Goal: Task Accomplishment & Management: Use online tool/utility

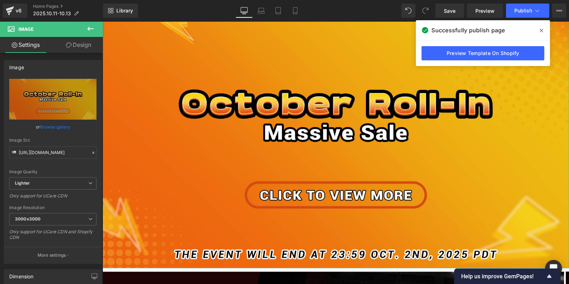
type input "C:\fakepath\4FF9D8DFD1DA8DD64161E77EDD06D29D.jpg"
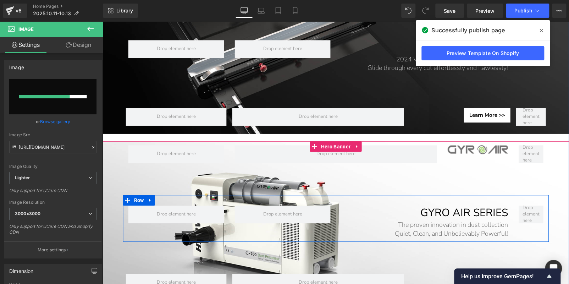
scroll to position [1029, 0]
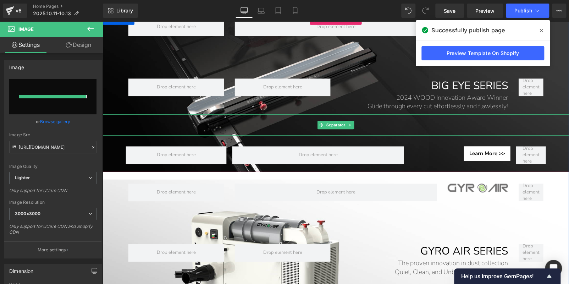
type input "https://ucarecdn.com/0f0a9b6f-fba6-439b-af98-56901e106ed6/-/format/auto/-/previ…"
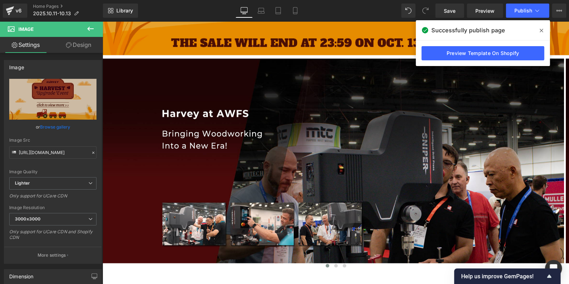
scroll to position [283, 0]
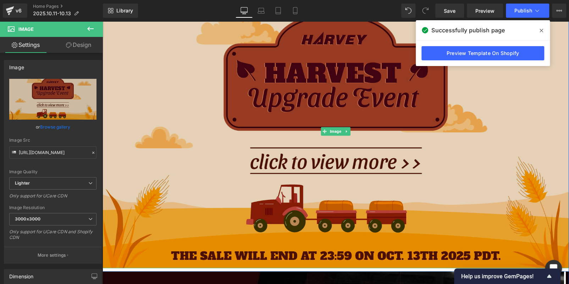
click at [397, 116] on img at bounding box center [336, 131] width 467 height 273
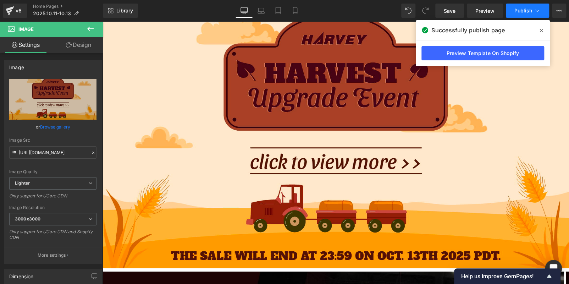
click at [522, 6] on button "Publish" at bounding box center [527, 11] width 43 height 14
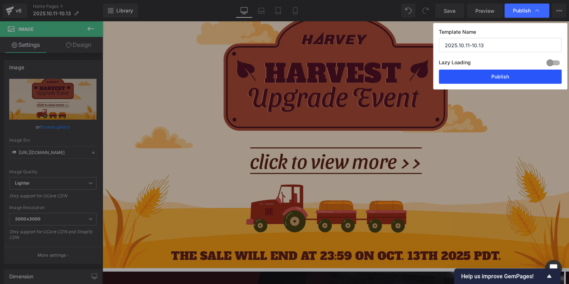
click at [506, 73] on button "Publish" at bounding box center [500, 77] width 123 height 14
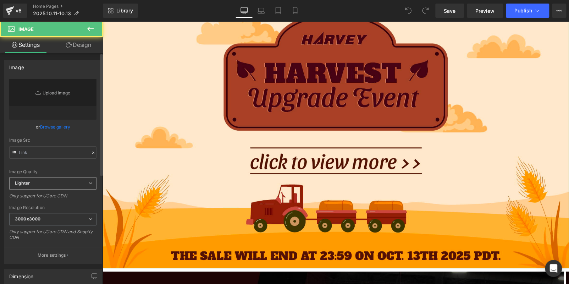
type input "[URL][DOMAIN_NAME]"
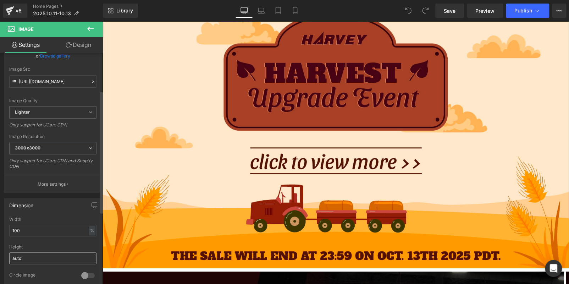
scroll to position [177, 0]
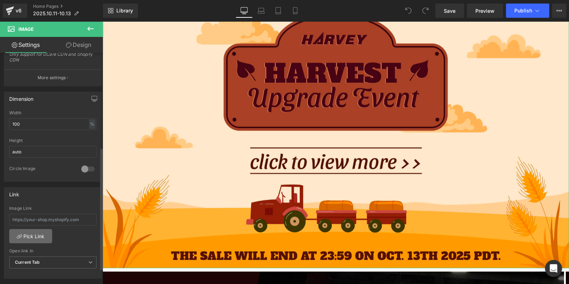
click at [33, 229] on link "Pick Link" at bounding box center [30, 236] width 43 height 14
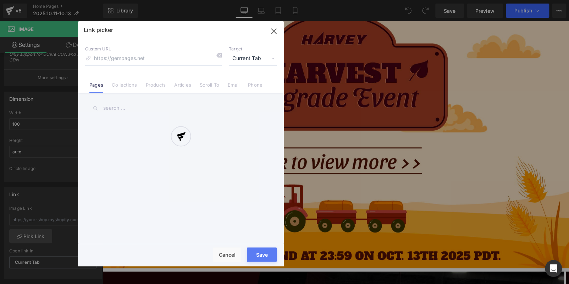
click at [128, 81] on div at bounding box center [181, 143] width 206 height 245
click at [126, 86] on div at bounding box center [181, 143] width 206 height 245
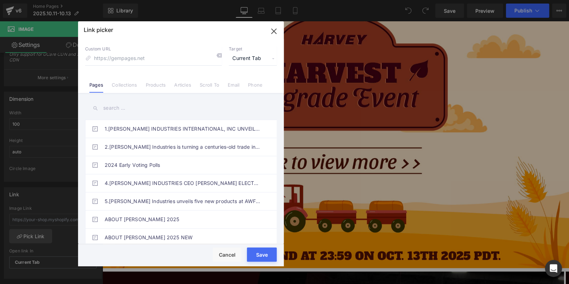
click at [126, 86] on link "Collections" at bounding box center [124, 87] width 25 height 11
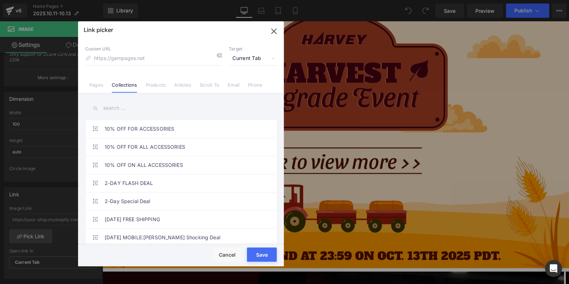
click at [128, 107] on input "text" at bounding box center [181, 108] width 192 height 16
paste input "Harvest Upgrade Event"
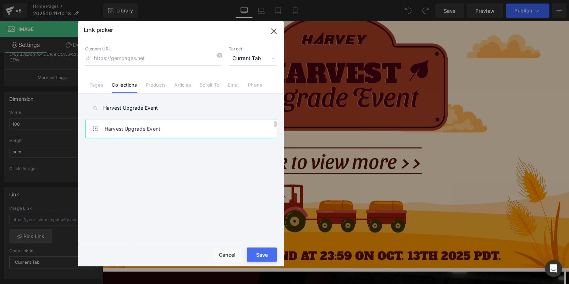
type input "Harvest Upgrade Event"
click at [175, 131] on link "Harvest Upgrade Event" at bounding box center [183, 129] width 156 height 18
type input "/collections/harvest-upgrade-event"
click at [251, 252] on button "Save" at bounding box center [262, 254] width 30 height 14
type input "/collections/harvest-upgrade-event"
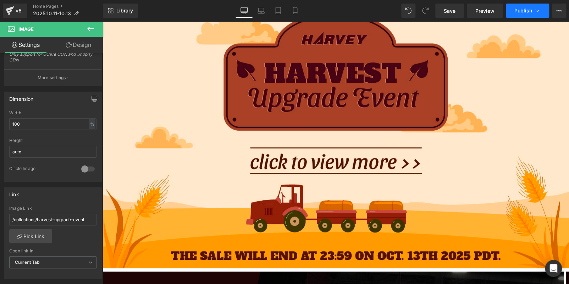
click at [513, 12] on button "Publish" at bounding box center [527, 11] width 43 height 14
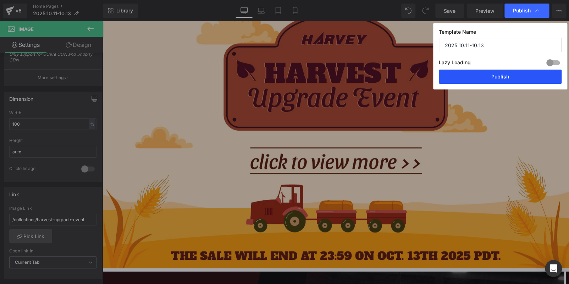
click at [514, 78] on button "Publish" at bounding box center [500, 77] width 123 height 14
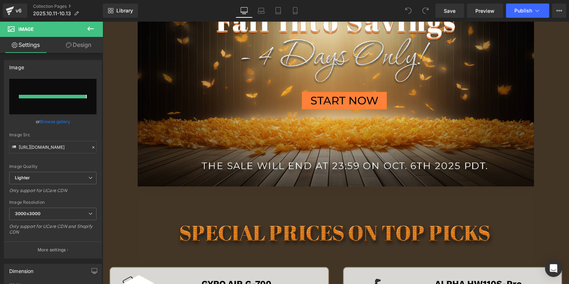
type input "[URL][DOMAIN_NAME]"
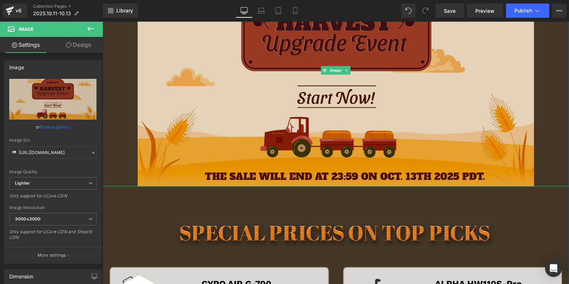
click at [177, 143] on img at bounding box center [336, 70] width 397 height 232
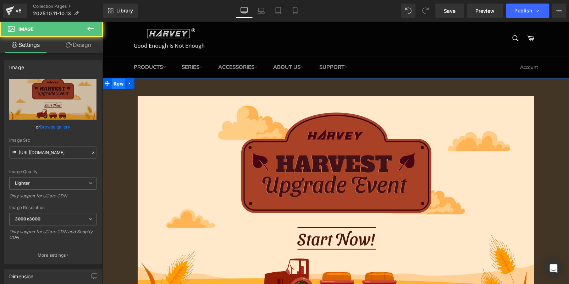
click at [118, 84] on span "Row" at bounding box center [118, 83] width 13 height 11
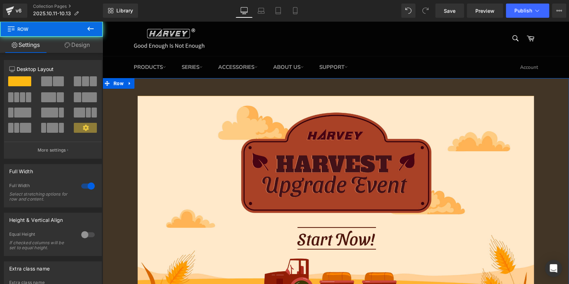
click at [86, 44] on link "Design" at bounding box center [76, 45] width 51 height 16
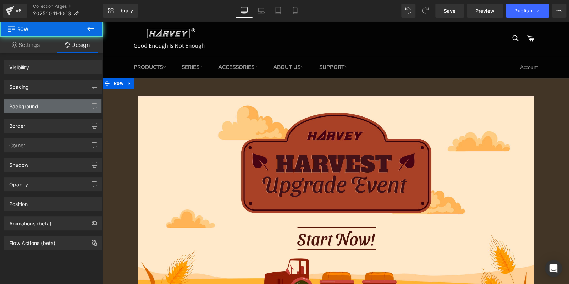
click at [50, 107] on div "Background" at bounding box center [52, 105] width 97 height 13
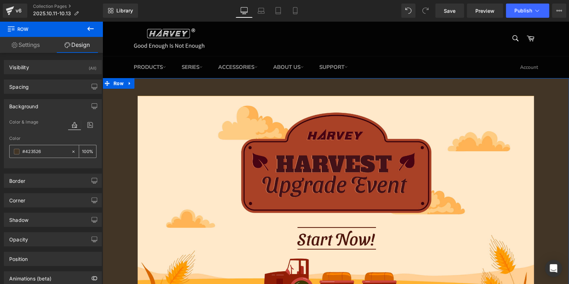
click at [51, 149] on input "#423526" at bounding box center [44, 152] width 45 height 8
paste input "f8b042"
type input "f8b042"
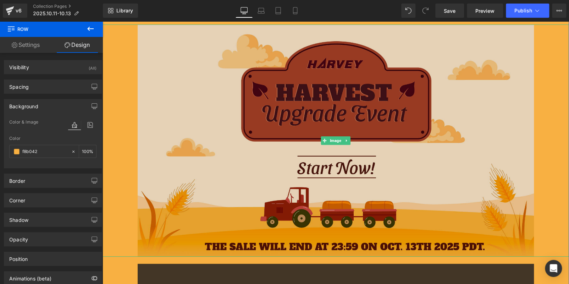
scroll to position [177, 0]
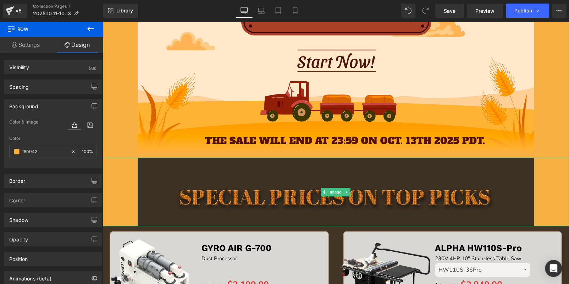
click at [223, 189] on img at bounding box center [336, 192] width 397 height 68
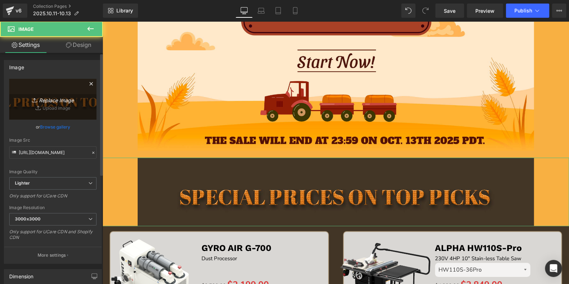
click at [28, 88] on link "Replace Image" at bounding box center [52, 99] width 87 height 41
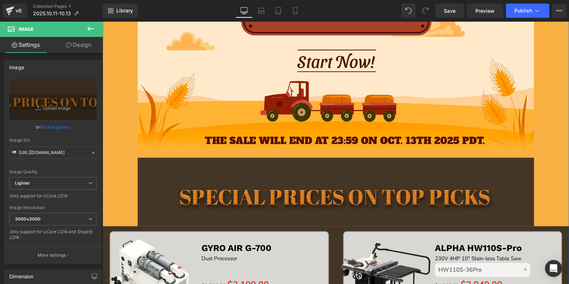
scroll to position [283, 0]
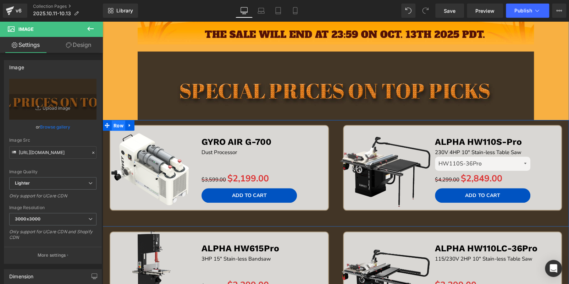
click at [114, 123] on span "Row" at bounding box center [118, 125] width 13 height 11
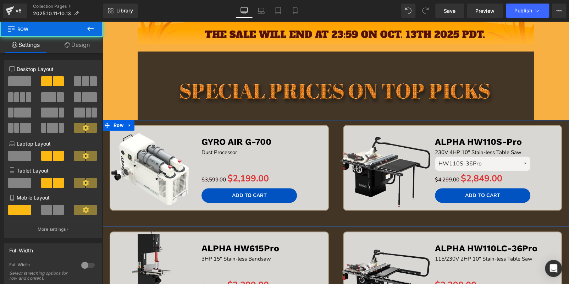
drag, startPoint x: 87, startPoint y: 45, endPoint x: 44, endPoint y: 102, distance: 71.4
click at [87, 45] on link "Design" at bounding box center [76, 45] width 51 height 16
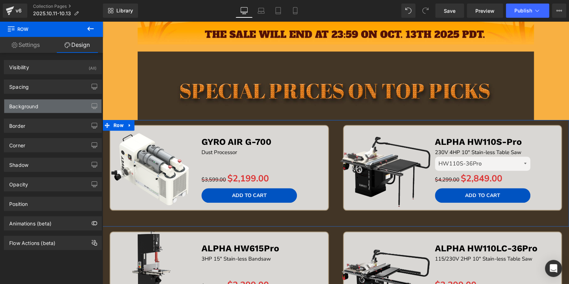
click at [44, 109] on div "Background" at bounding box center [52, 105] width 97 height 13
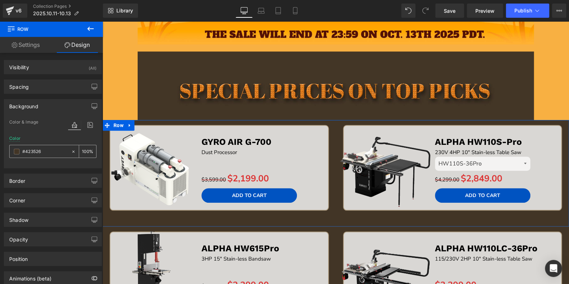
click at [51, 150] on input "#423526" at bounding box center [44, 152] width 45 height 8
paste input "f8b042"
type input "f8b042"
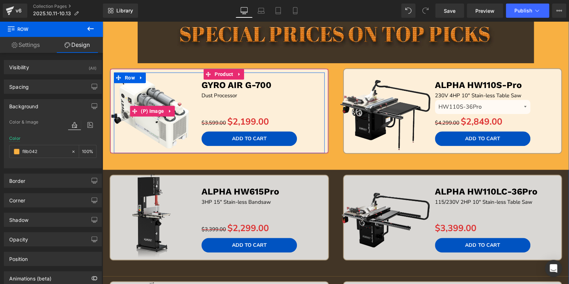
scroll to position [425, 0]
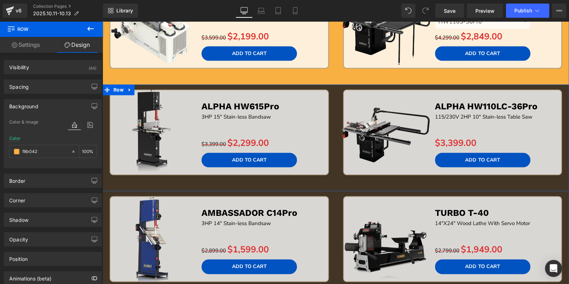
click at [133, 184] on div "Sale Off (P) Image ALPHA HW615Pro Text Block 3HP 15" Stain-less Bandsaw Text Bl…" at bounding box center [219, 139] width 233 height 101
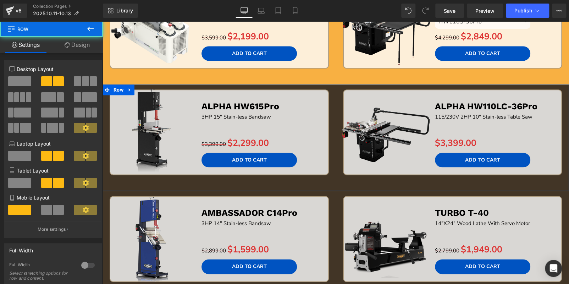
click at [74, 45] on link "Design" at bounding box center [76, 45] width 51 height 16
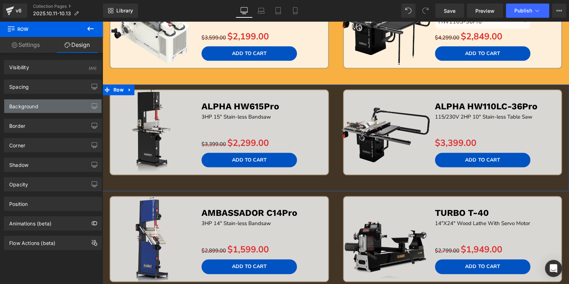
click at [43, 107] on div "Background" at bounding box center [52, 105] width 97 height 13
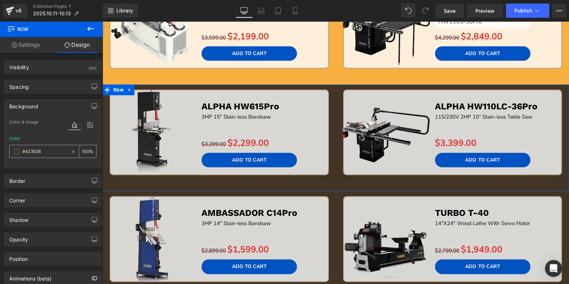
click at [45, 152] on input "#423526" at bounding box center [44, 152] width 45 height 8
paste input "f8b042"
type input "f8b042"
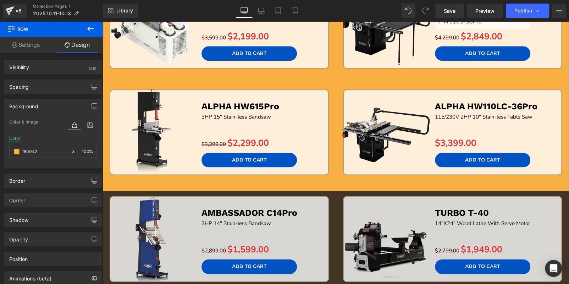
scroll to position [496, 0]
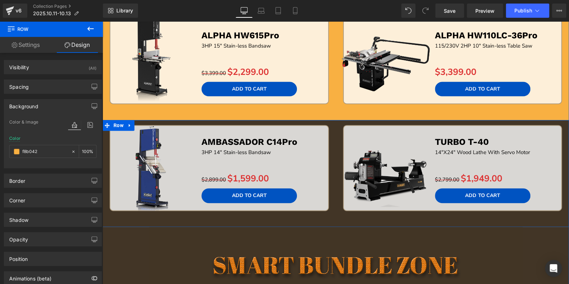
click at [142, 218] on div "Sale Off (P) Image AMBASSADOR C14Pro Text Block 3HP 14" Stain-less Bandsaw Text…" at bounding box center [219, 175] width 233 height 101
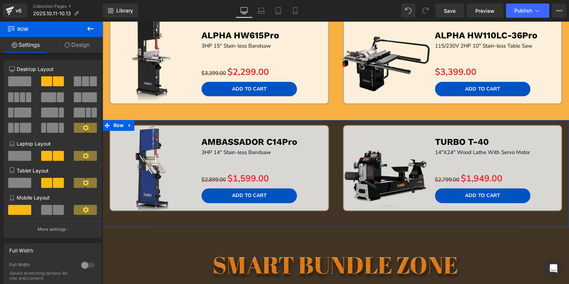
click at [73, 40] on link "Design" at bounding box center [76, 45] width 51 height 16
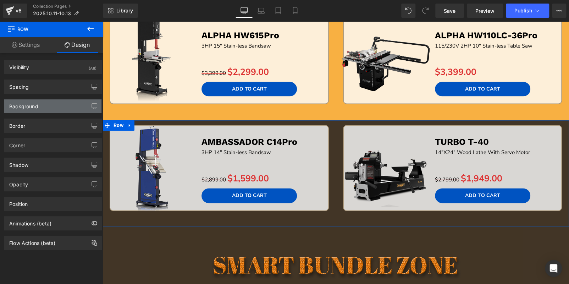
type input "#423526"
type input "100"
click at [39, 110] on div "Background" at bounding box center [52, 105] width 97 height 13
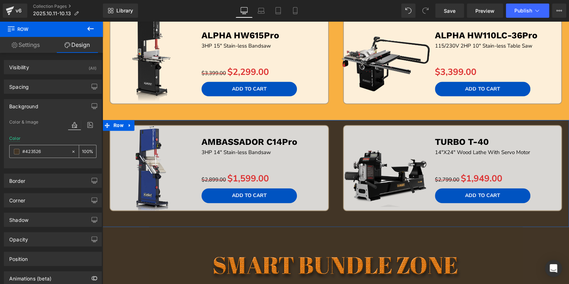
click at [48, 150] on input "#423526" at bounding box center [44, 152] width 45 height 8
paste input "f8b042"
type input "f8b042"
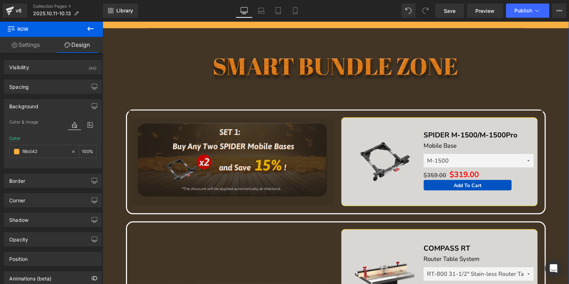
scroll to position [638, 0]
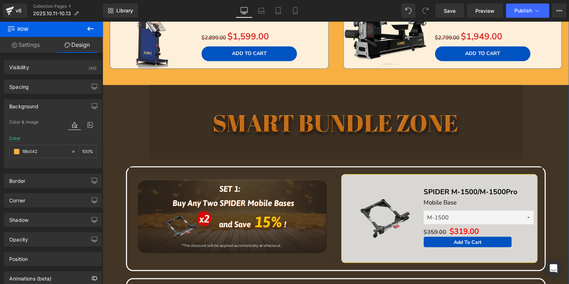
click at [186, 105] on img at bounding box center [335, 122] width 373 height 75
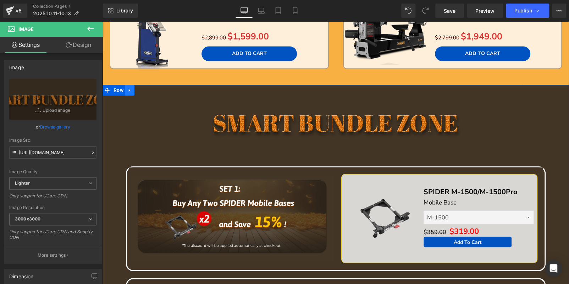
click at [128, 89] on icon at bounding box center [129, 89] width 5 height 5
click at [146, 88] on icon at bounding box center [148, 90] width 5 height 5
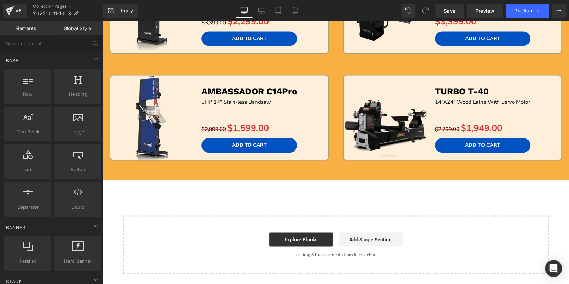
scroll to position [532, 0]
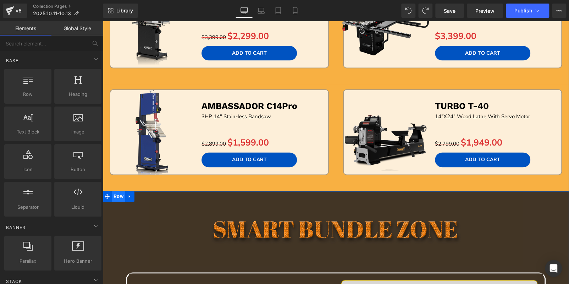
click at [116, 194] on span "Row" at bounding box center [118, 196] width 13 height 11
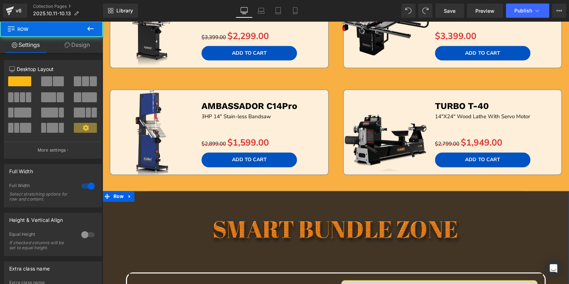
click at [84, 45] on link "Design" at bounding box center [76, 45] width 51 height 16
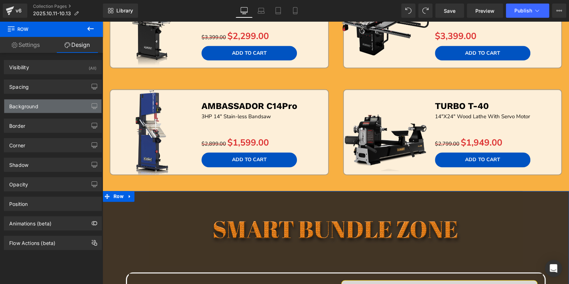
click at [49, 107] on div "Background" at bounding box center [52, 105] width 97 height 13
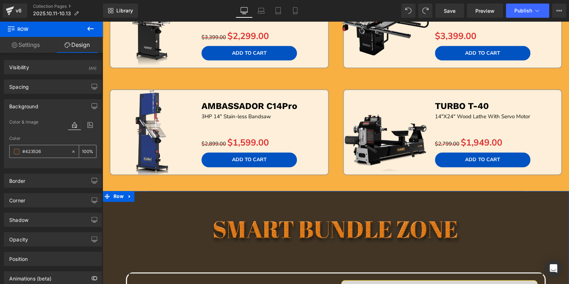
click at [50, 148] on input "#423526" at bounding box center [44, 152] width 45 height 8
paste input "f8b042"
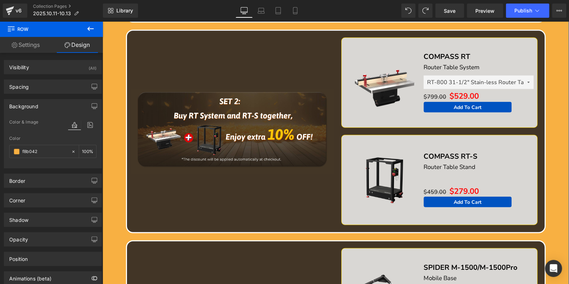
scroll to position [674, 0]
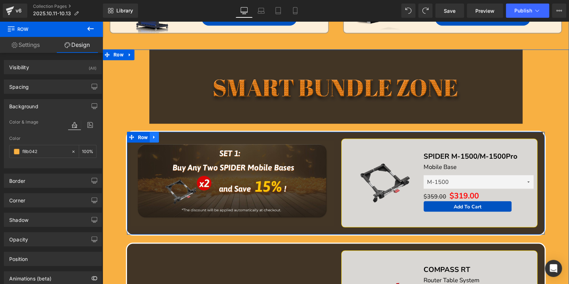
type input "#f8b042"
click at [152, 134] on icon at bounding box center [154, 136] width 5 height 5
click at [171, 136] on icon at bounding box center [172, 136] width 5 height 5
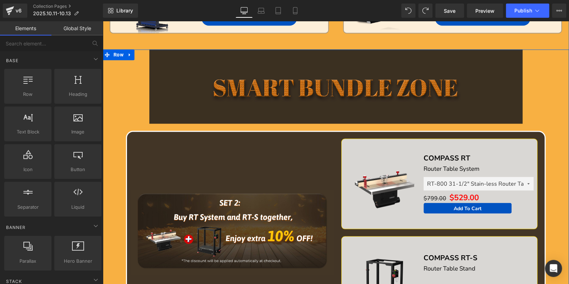
click at [236, 85] on img at bounding box center [335, 86] width 373 height 75
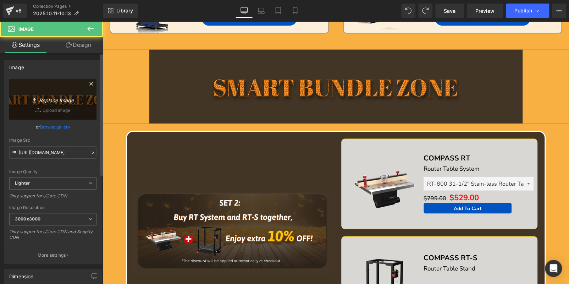
click at [57, 85] on link "Replace Image" at bounding box center [52, 99] width 87 height 41
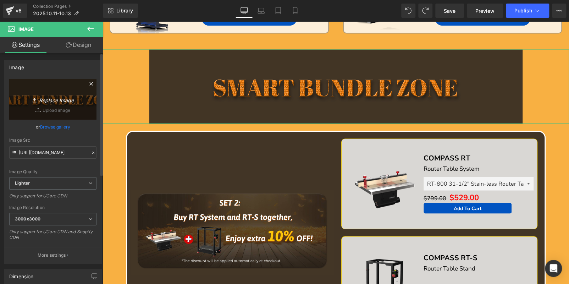
type input "C:\fakepath\hv_04.jpg"
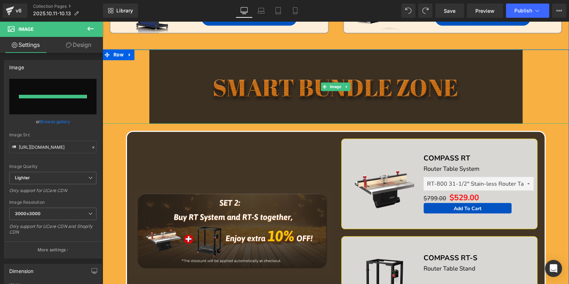
type input "https://ucarecdn.com/ff6b2a99-972a-48e1-a5aa-d588abfd0eeb/-/format/auto/-/previ…"
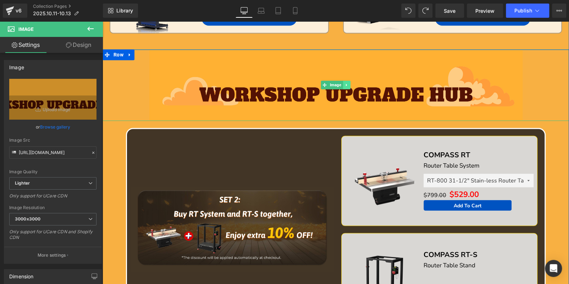
click at [345, 83] on icon at bounding box center [347, 85] width 4 height 4
click at [341, 83] on icon at bounding box center [343, 85] width 4 height 4
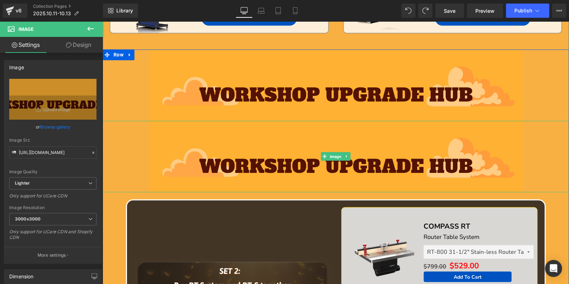
click at [219, 152] on img at bounding box center [335, 156] width 373 height 71
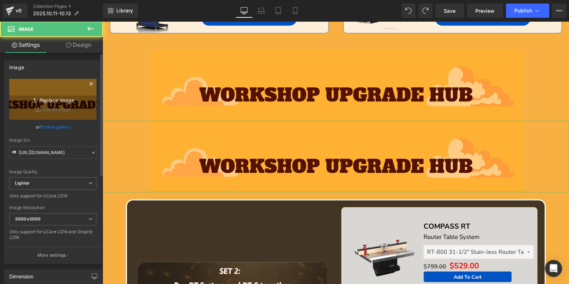
click at [64, 105] on link "Replace Image" at bounding box center [52, 99] width 87 height 41
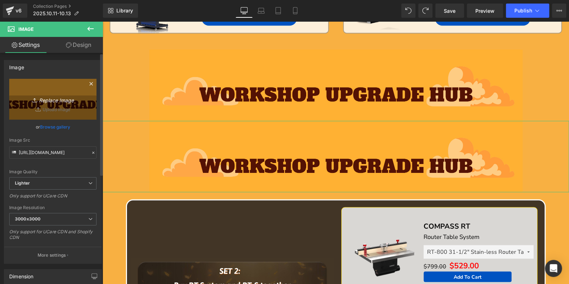
type input "C:\fakepath\hv_05.jpg"
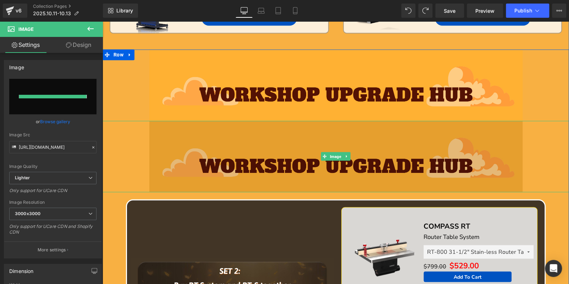
type input "https://ucarecdn.com/a5ef43a0-bad6-400c-bba1-9476a332318b/-/format/auto/-/previ…"
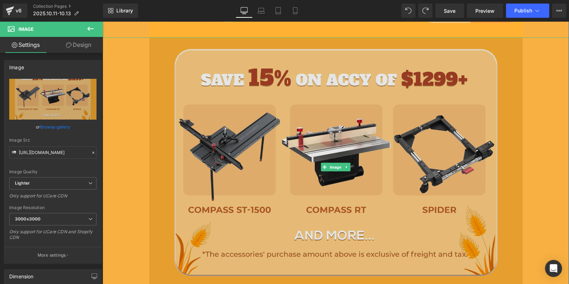
scroll to position [887, 0]
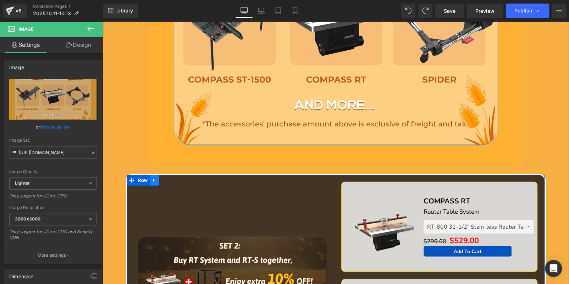
click at [152, 180] on icon at bounding box center [154, 180] width 5 height 5
click at [170, 180] on icon at bounding box center [172, 180] width 5 height 5
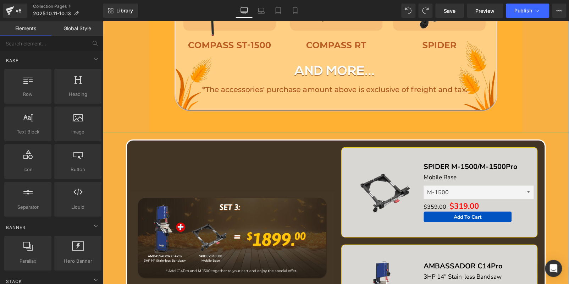
scroll to position [922, 0]
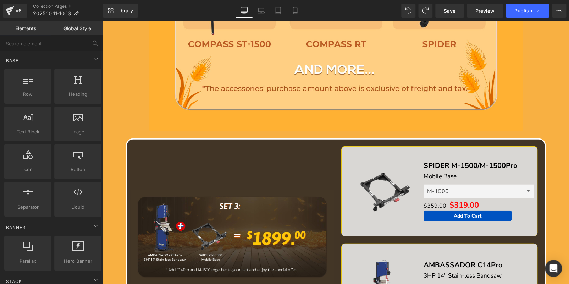
click at [183, 155] on div "Image" at bounding box center [232, 240] width 207 height 188
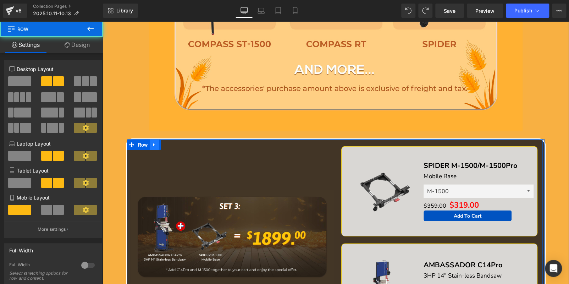
click at [154, 142] on icon at bounding box center [154, 144] width 5 height 5
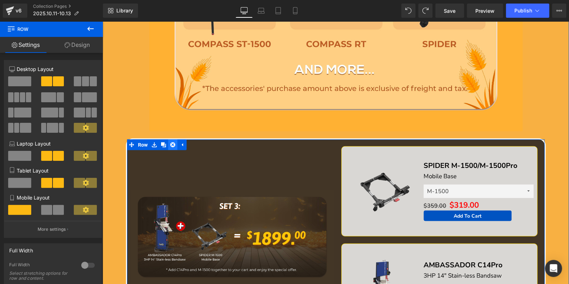
click at [170, 143] on icon at bounding box center [172, 144] width 5 height 5
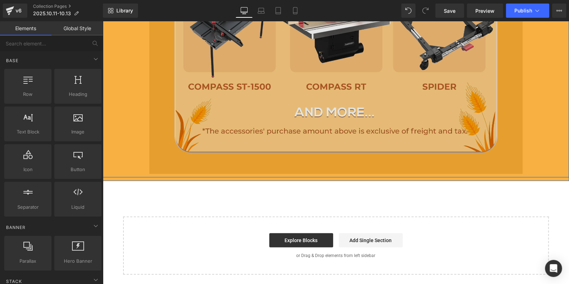
scroll to position [816, 0]
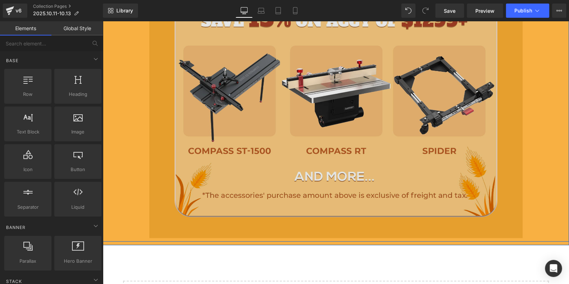
click at [313, 104] on img at bounding box center [335, 108] width 373 height 259
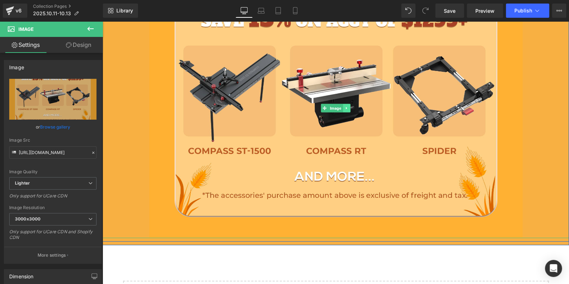
click at [345, 106] on icon at bounding box center [347, 108] width 4 height 4
click at [341, 107] on icon at bounding box center [343, 108] width 4 height 4
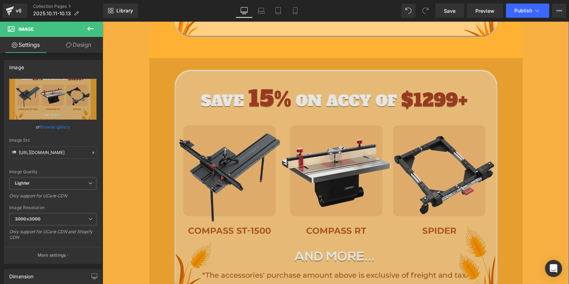
scroll to position [1002, 0]
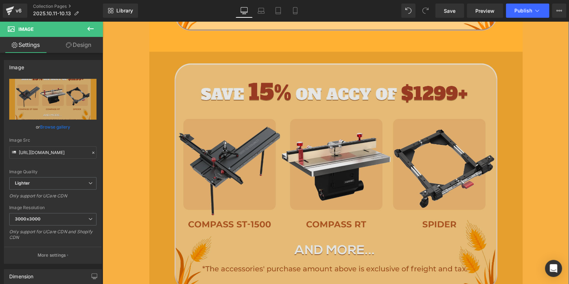
click at [308, 167] on img at bounding box center [335, 181] width 373 height 259
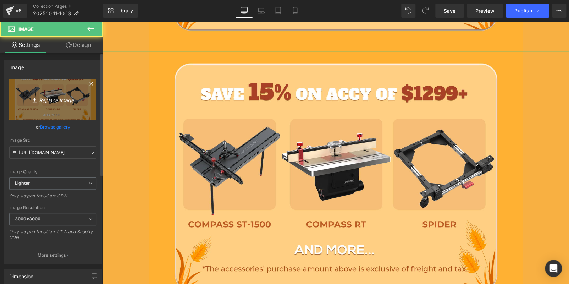
click at [76, 106] on link "Replace Image" at bounding box center [52, 99] width 87 height 41
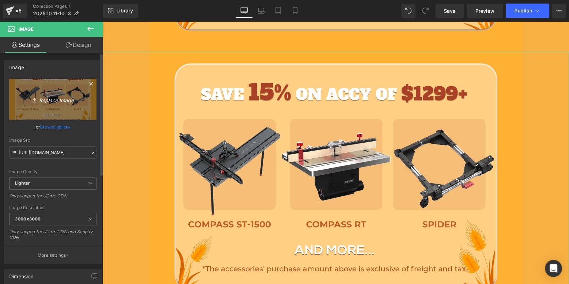
type input "C:\fakepath\hv_06.jpg"
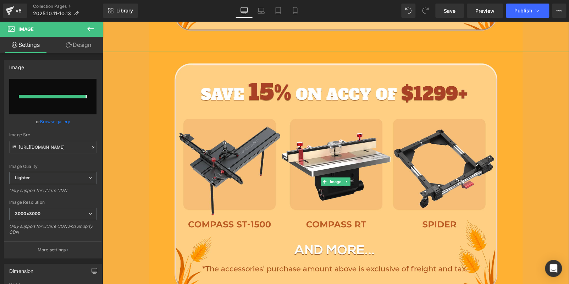
type input "https://ucarecdn.com/014ee5b0-9f0e-4477-8fa5-bb62e8524c1f/-/format/auto/-/previ…"
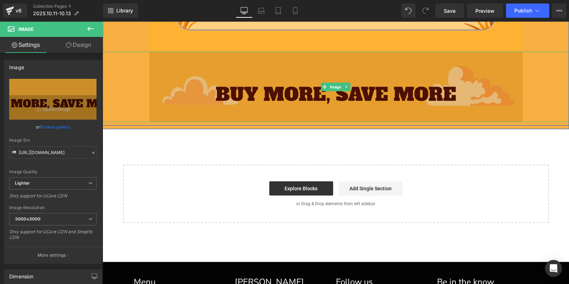
drag, startPoint x: 315, startPoint y: 89, endPoint x: 335, endPoint y: 89, distance: 19.5
click at [316, 89] on img at bounding box center [335, 87] width 373 height 70
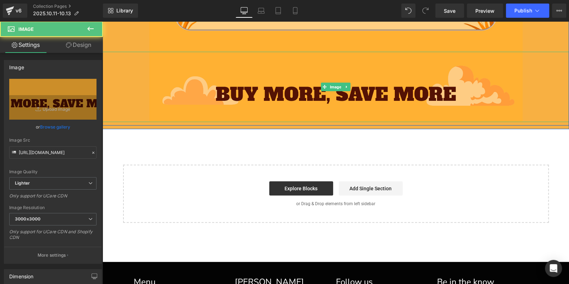
click at [346, 86] on icon at bounding box center [347, 87] width 4 height 4
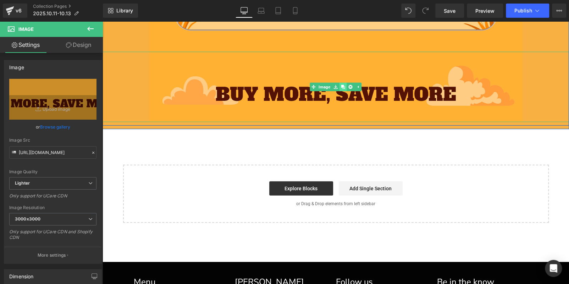
click at [342, 86] on icon at bounding box center [343, 87] width 4 height 4
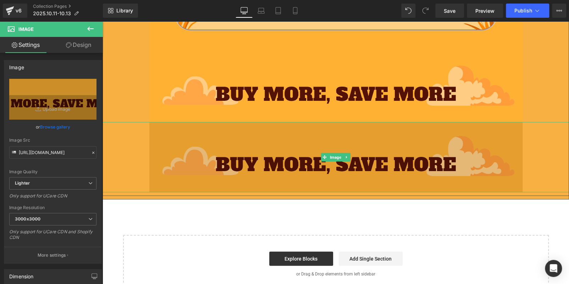
click at [297, 152] on img at bounding box center [335, 157] width 373 height 70
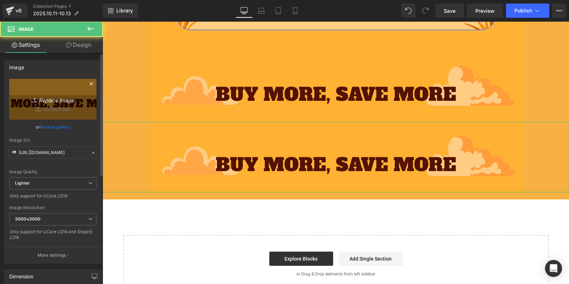
click at [70, 92] on link "Replace Image" at bounding box center [52, 99] width 87 height 41
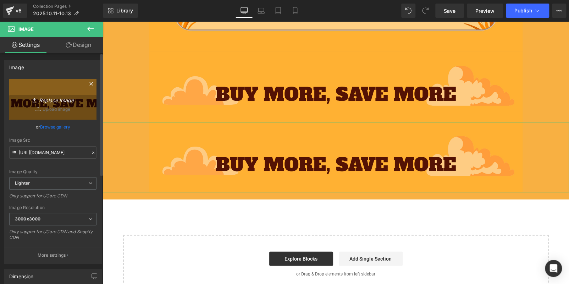
type input "C:\fakepath\hv_07.jpg"
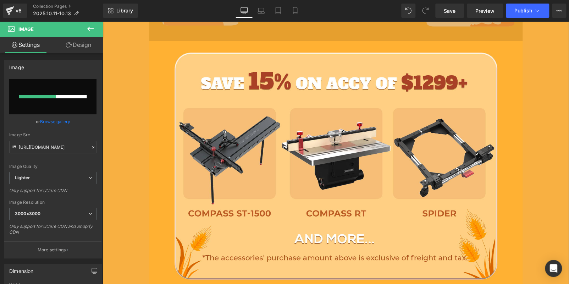
scroll to position [895, 0]
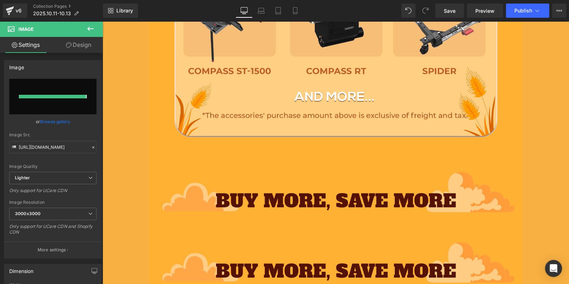
type input "https://ucarecdn.com/80534e89-5be5-4106-94ca-76cc74b84136/-/format/auto/-/previ…"
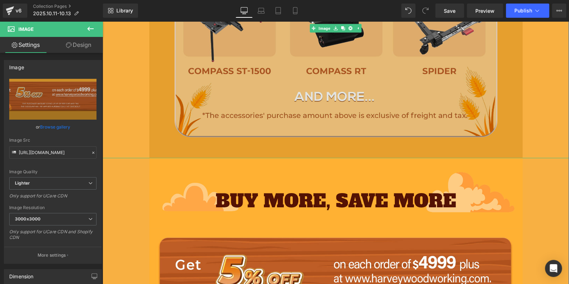
click at [206, 77] on img at bounding box center [335, 28] width 373 height 259
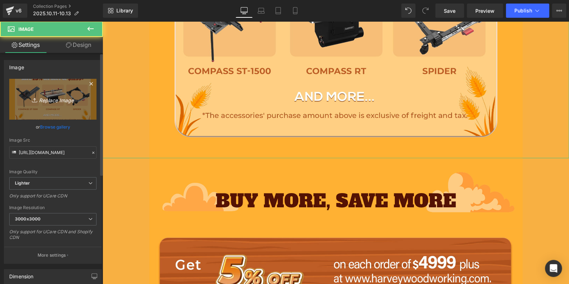
click at [59, 93] on link "Replace Image" at bounding box center [52, 99] width 87 height 41
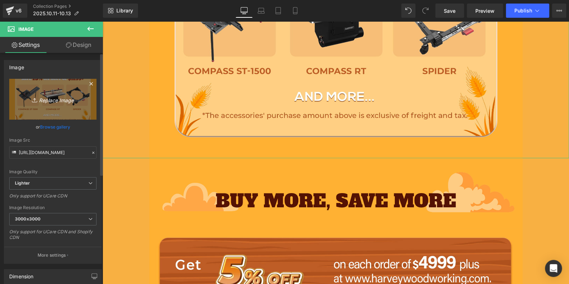
type input "C:\fakepath\hv_05.jpg"
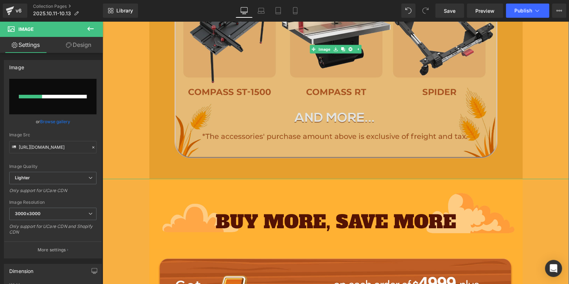
scroll to position [825, 0]
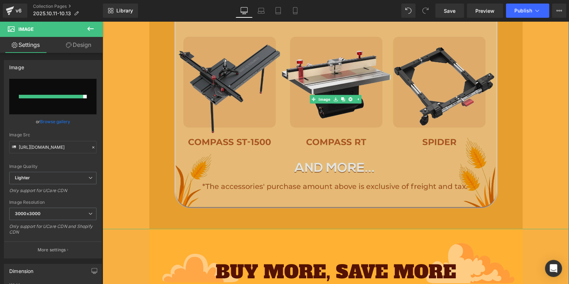
type input "https://ucarecdn.com/7be30c6b-a965-4af1-ae2d-98d8479d5454/-/format/auto/-/previ…"
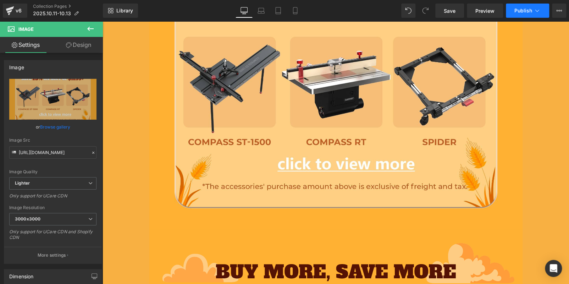
click at [525, 8] on span "Publish" at bounding box center [523, 11] width 18 height 6
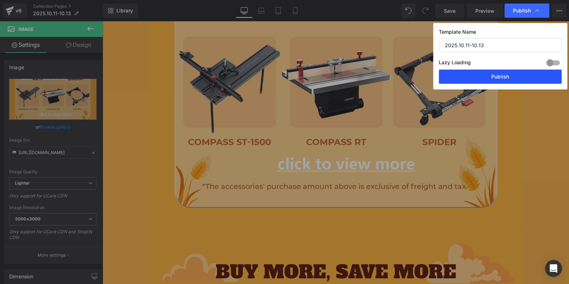
click at [525, 79] on button "Publish" at bounding box center [500, 77] width 123 height 14
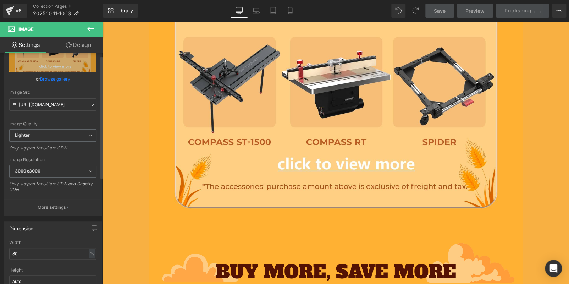
scroll to position [0, 0]
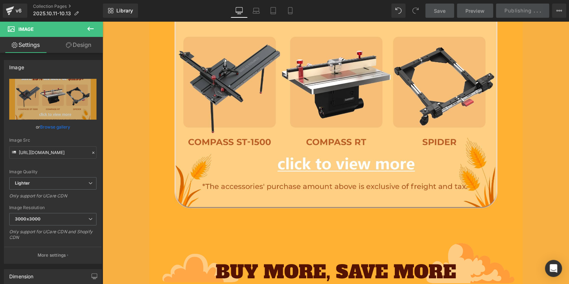
click at [86, 29] on button at bounding box center [90, 29] width 25 height 16
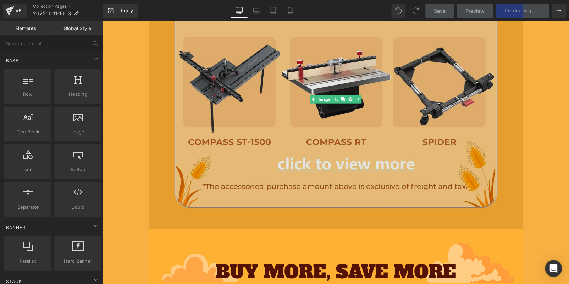
click at [244, 86] on img at bounding box center [335, 99] width 373 height 259
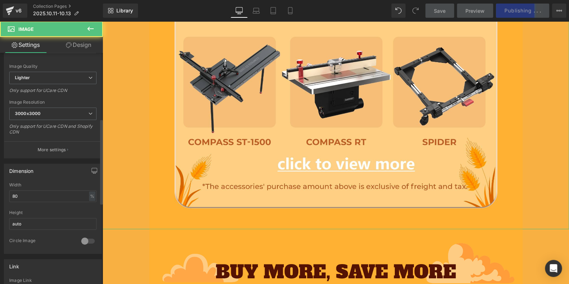
scroll to position [177, 0]
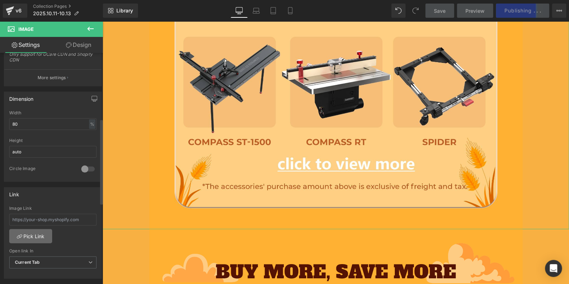
click at [33, 233] on link "Pick Link" at bounding box center [30, 236] width 43 height 14
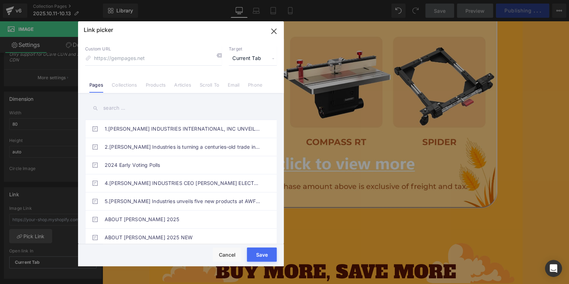
drag, startPoint x: 129, startPoint y: 81, endPoint x: 129, endPoint y: 85, distance: 3.9
click at [129, 81] on li "Collections" at bounding box center [124, 82] width 34 height 12
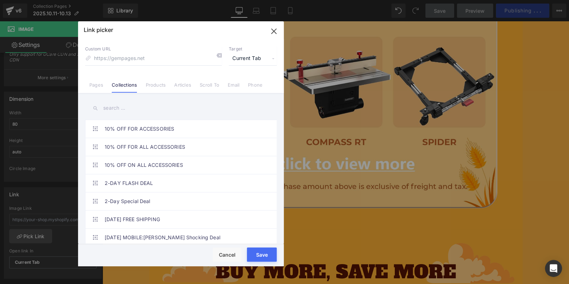
click at [127, 110] on input "text" at bounding box center [181, 108] width 192 height 16
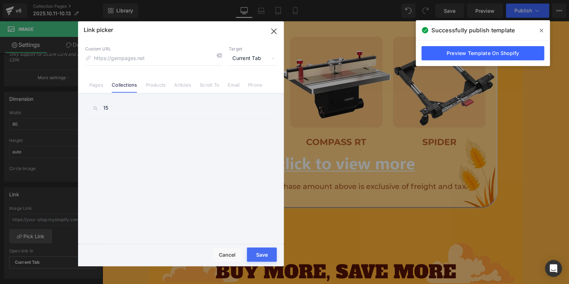
type input "1"
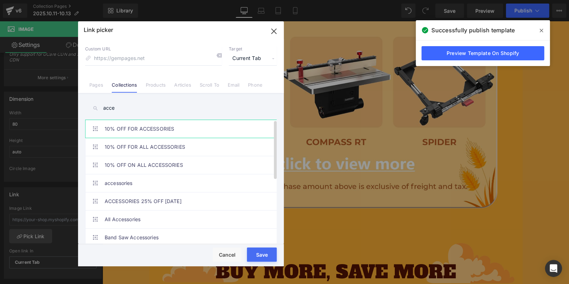
type input "acce"
click at [181, 133] on link "10% OFF FOR ACCESSORIES" at bounding box center [183, 129] width 156 height 18
type input "/collections/10-off-for-accessories"
click at [264, 250] on button "Save" at bounding box center [262, 254] width 30 height 14
type input "/collections/10-off-for-accessories"
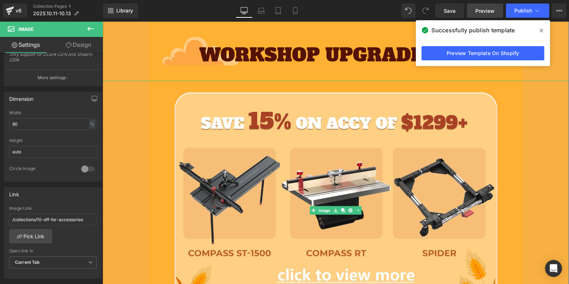
scroll to position [683, 0]
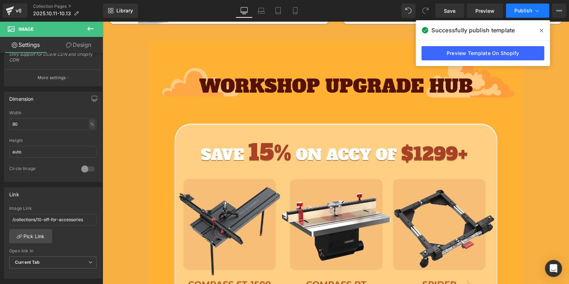
click at [525, 8] on span "Publish" at bounding box center [523, 11] width 18 height 6
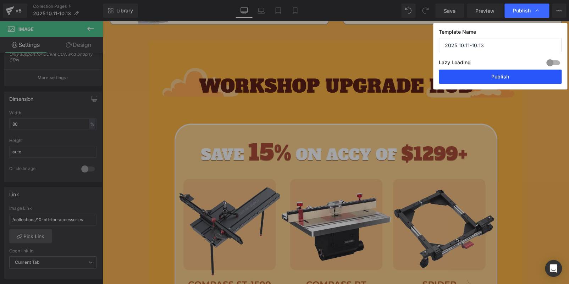
click at [498, 73] on button "Publish" at bounding box center [500, 77] width 123 height 14
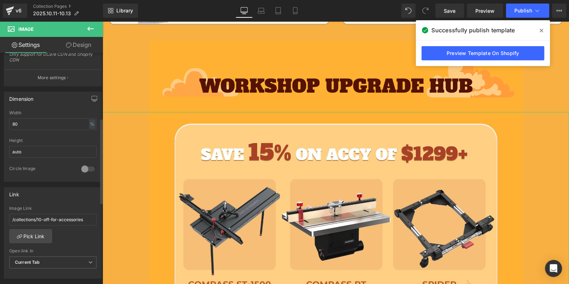
scroll to position [0, 0]
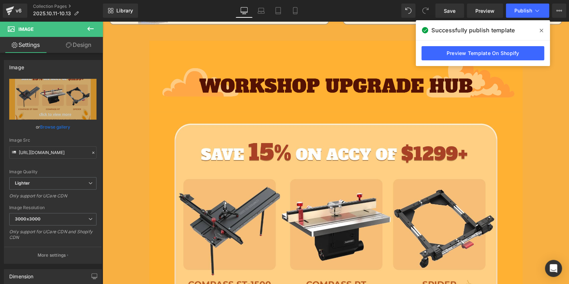
click at [88, 29] on icon at bounding box center [90, 29] width 6 height 4
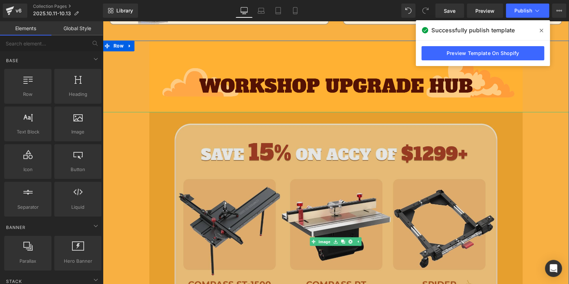
click at [280, 160] on img at bounding box center [335, 241] width 373 height 259
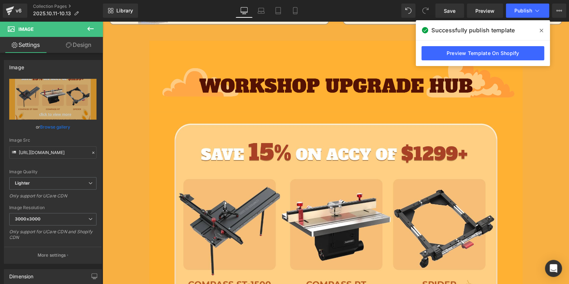
click at [93, 20] on div "v6 Collection Pages 2025.10.11-10.13" at bounding box center [51, 10] width 103 height 21
click at [91, 25] on icon at bounding box center [90, 28] width 9 height 9
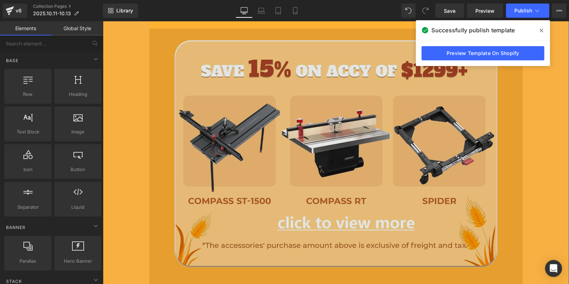
scroll to position [718, 0]
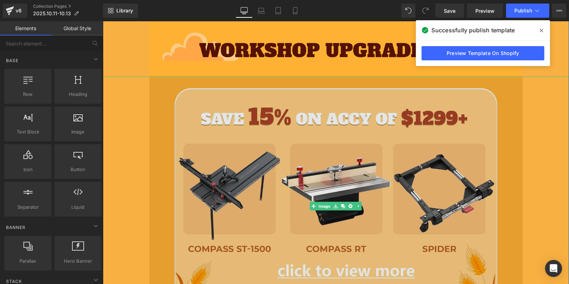
drag, startPoint x: 280, startPoint y: 174, endPoint x: 148, endPoint y: 153, distance: 133.7
click at [281, 174] on img at bounding box center [335, 205] width 373 height 259
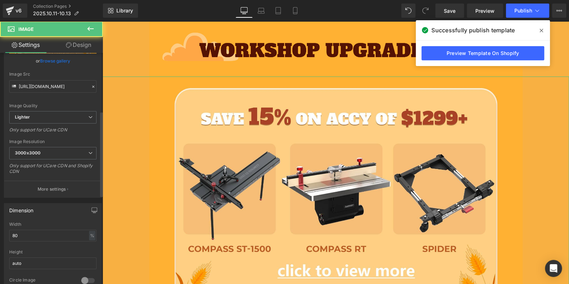
scroll to position [177, 0]
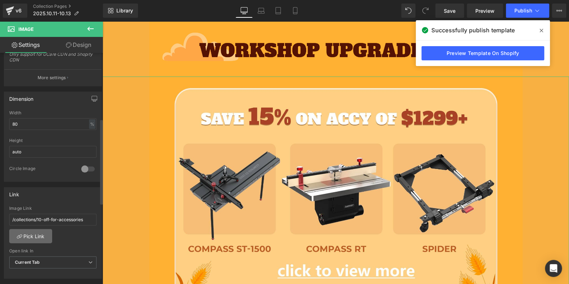
click at [36, 229] on link "Pick Link" at bounding box center [30, 236] width 43 height 14
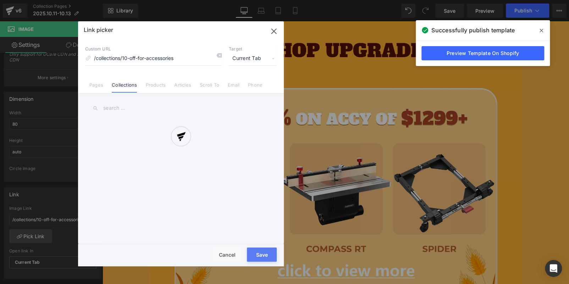
click at [215, 56] on div at bounding box center [181, 143] width 206 height 245
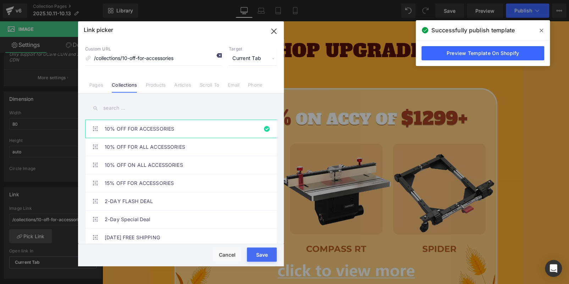
click at [216, 55] on icon at bounding box center [219, 56] width 6 height 6
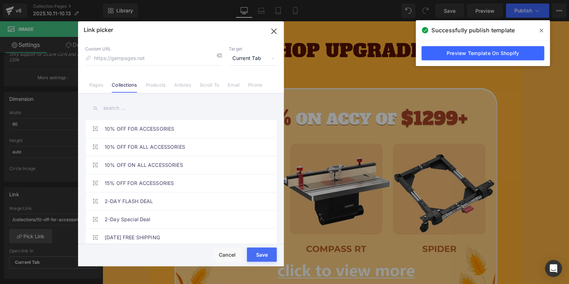
click at [137, 101] on input "text" at bounding box center [181, 108] width 192 height 16
click at [151, 181] on link "15% OFF FOR ACCESSORIES" at bounding box center [183, 183] width 156 height 18
type input "/collections/15-off-for-accessories"
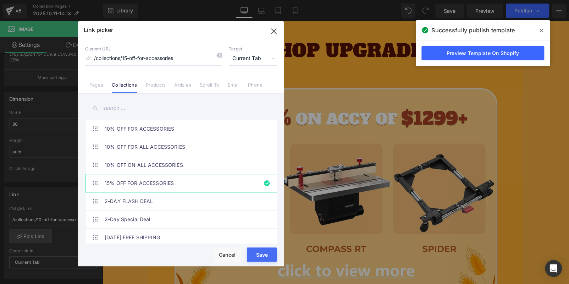
click at [266, 250] on button "Save" at bounding box center [262, 254] width 30 height 14
type input "/collections/15-off-for-accessories"
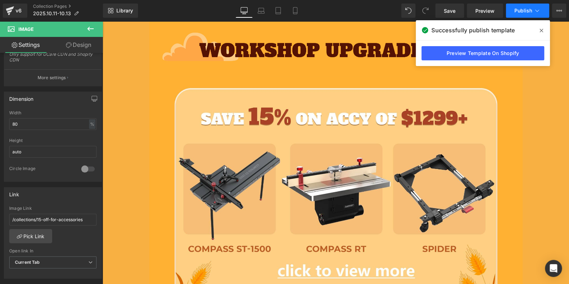
click at [512, 14] on button "Publish" at bounding box center [527, 11] width 43 height 14
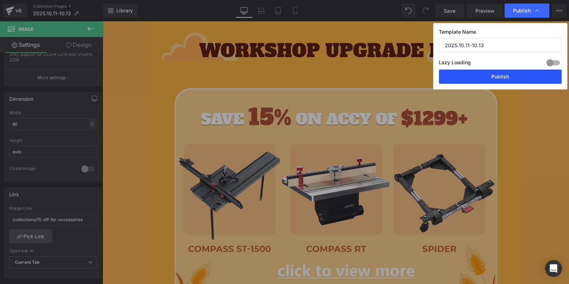
click at [509, 73] on button "Publish" at bounding box center [500, 77] width 123 height 14
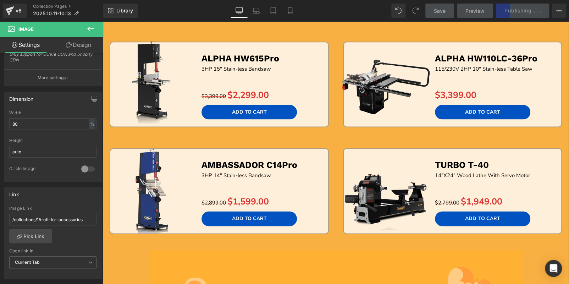
scroll to position [469, 0]
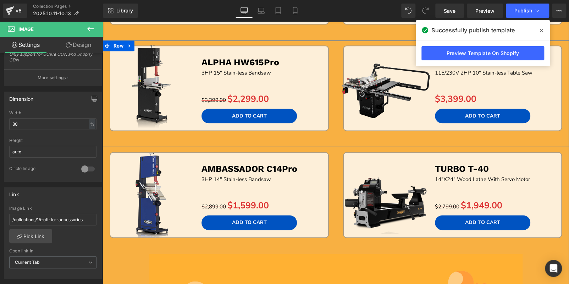
drag, startPoint x: 331, startPoint y: 90, endPoint x: 328, endPoint y: 95, distance: 6.1
click at [333, 90] on link "Sale Off" at bounding box center [385, 88] width 105 height 95
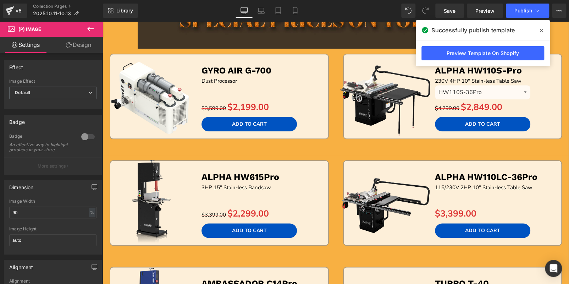
scroll to position [363, 0]
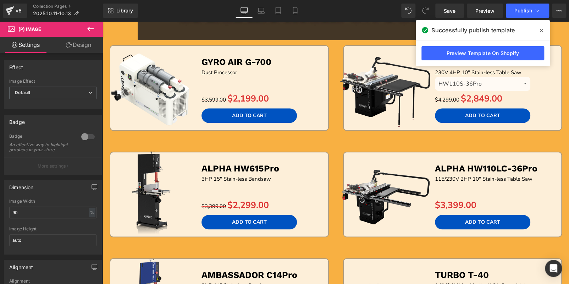
click at [539, 27] on span at bounding box center [541, 30] width 11 height 11
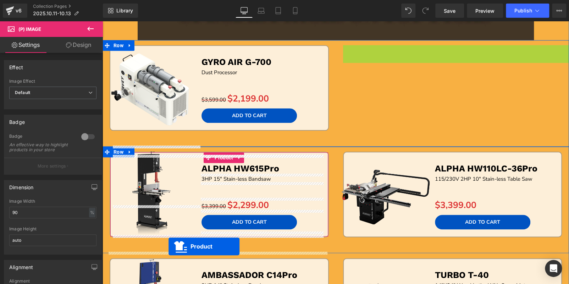
drag, startPoint x: 437, startPoint y: 51, endPoint x: 169, endPoint y: 246, distance: 331.8
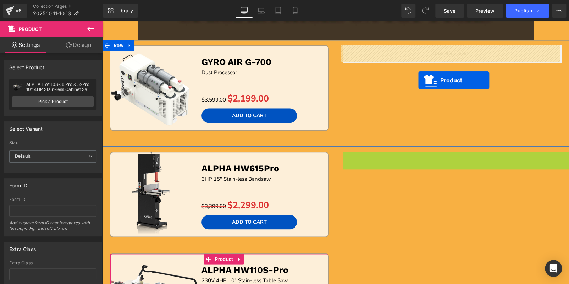
drag, startPoint x: 435, startPoint y: 154, endPoint x: 418, endPoint y: 70, distance: 85.2
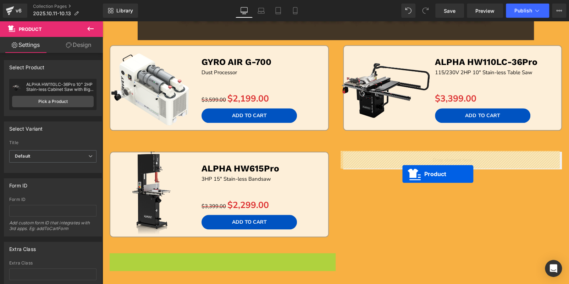
drag, startPoint x: 205, startPoint y: 259, endPoint x: 402, endPoint y: 173, distance: 215.5
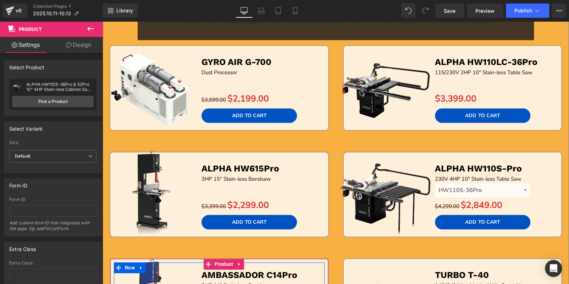
scroll to position [292, 0]
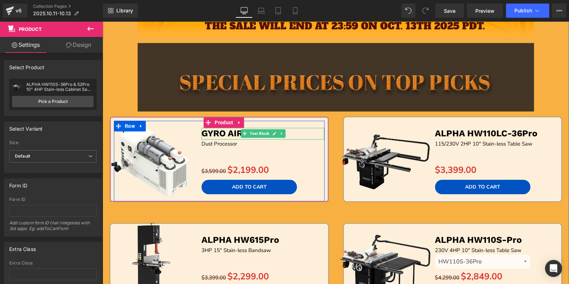
click at [257, 129] on link "Text Block" at bounding box center [256, 133] width 30 height 9
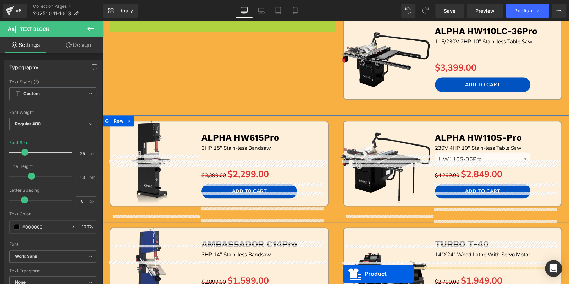
scroll to position [415, 0]
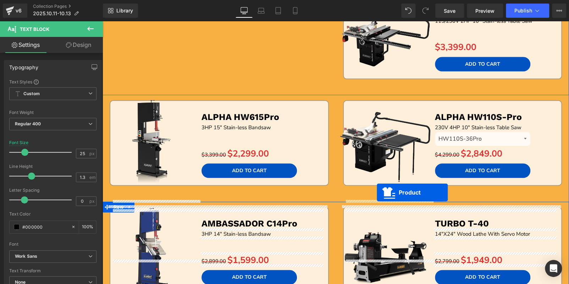
drag, startPoint x: 202, startPoint y: 119, endPoint x: 377, endPoint y: 193, distance: 189.4
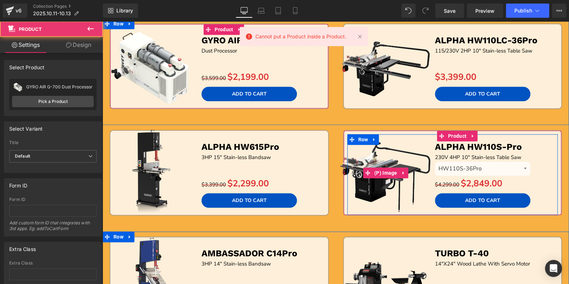
scroll to position [380, 0]
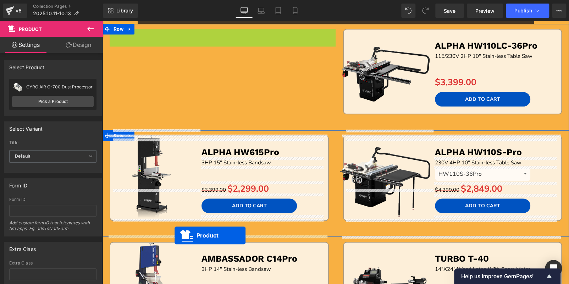
drag, startPoint x: 203, startPoint y: 37, endPoint x: 175, endPoint y: 235, distance: 200.4
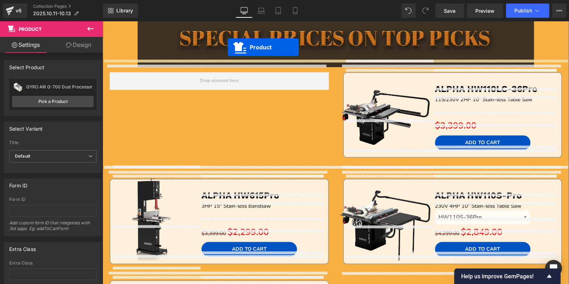
scroll to position [315, 0]
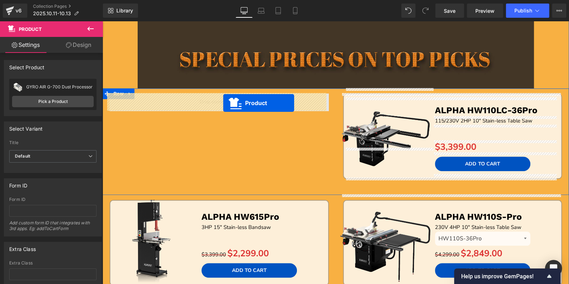
drag, startPoint x: 440, startPoint y: 100, endPoint x: 223, endPoint y: 103, distance: 216.8
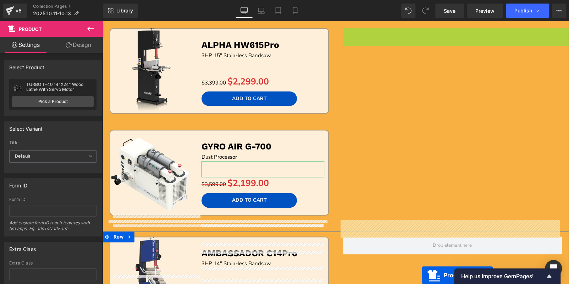
scroll to position [534, 0]
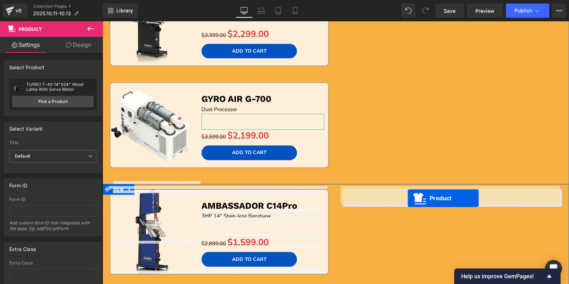
drag, startPoint x: 440, startPoint y: 171, endPoint x: 408, endPoint y: 198, distance: 42.1
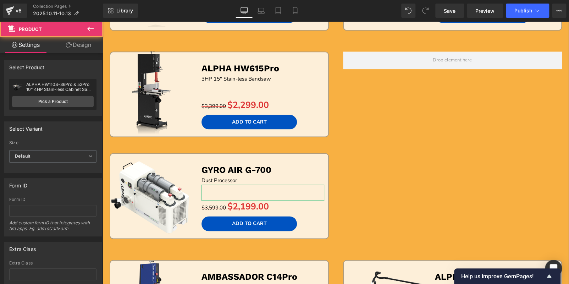
scroll to position [428, 0]
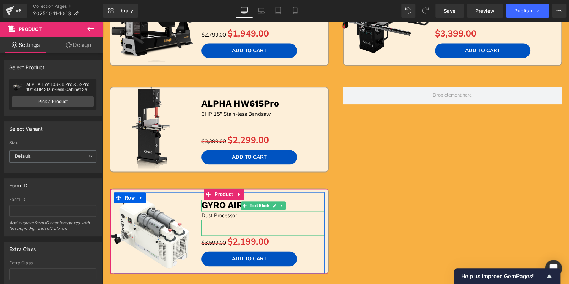
click at [241, 199] on div at bounding box center [263, 200] width 123 height 2
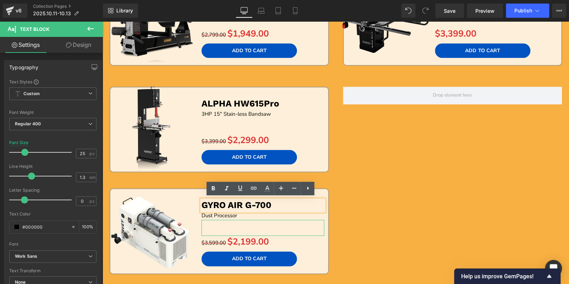
click at [462, 220] on div "Sale Off (P) Image ALPHA HW615Pro Text Block 3HP 15" Stain-less Bandsaw Text Bl…" at bounding box center [336, 186] width 467 height 208
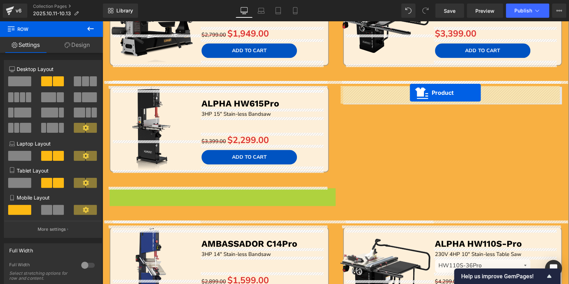
drag, startPoint x: 204, startPoint y: 193, endPoint x: 410, endPoint y: 93, distance: 229.1
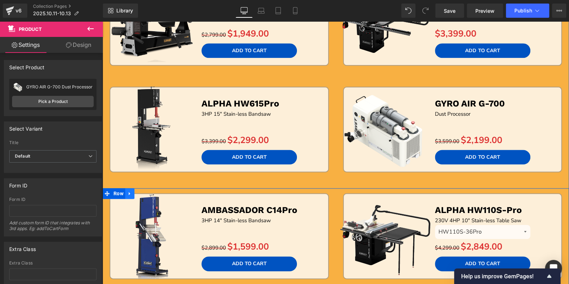
click at [129, 192] on icon at bounding box center [129, 193] width 1 height 3
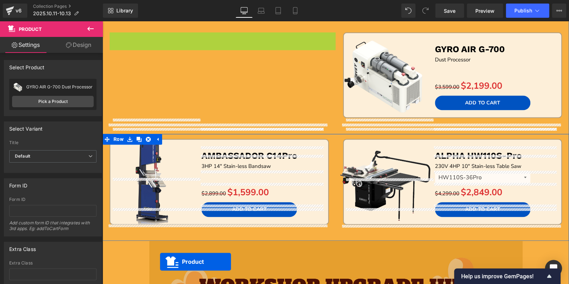
scroll to position [503, 0]
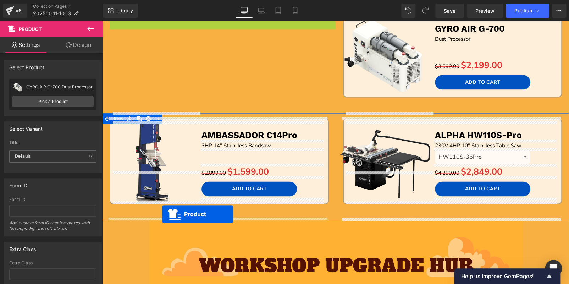
drag, startPoint x: 205, startPoint y: 94, endPoint x: 162, endPoint y: 214, distance: 127.5
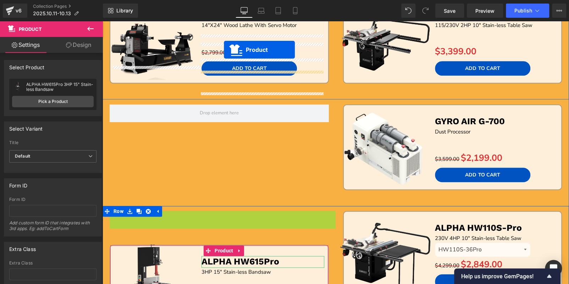
scroll to position [396, 0]
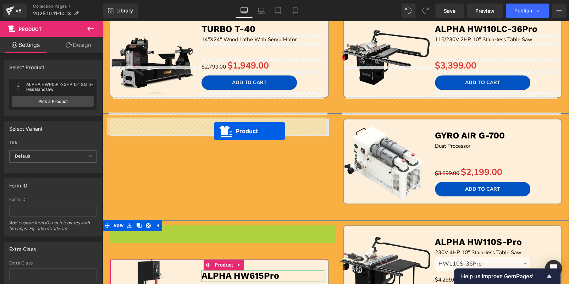
drag, startPoint x: 203, startPoint y: 125, endPoint x: 214, endPoint y: 131, distance: 12.1
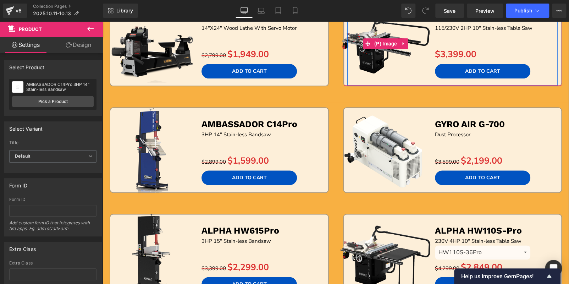
scroll to position [432, 0]
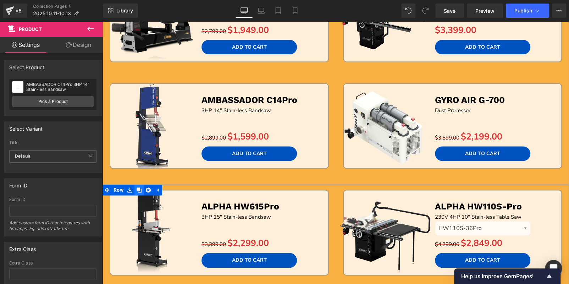
click at [137, 191] on icon at bounding box center [139, 189] width 5 height 5
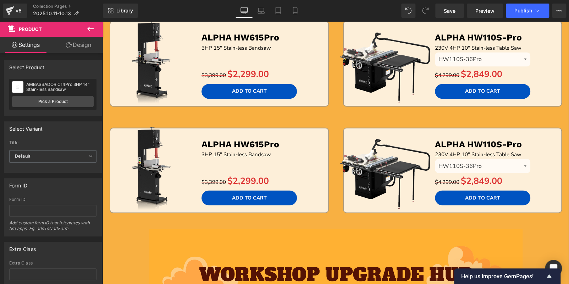
scroll to position [600, 0]
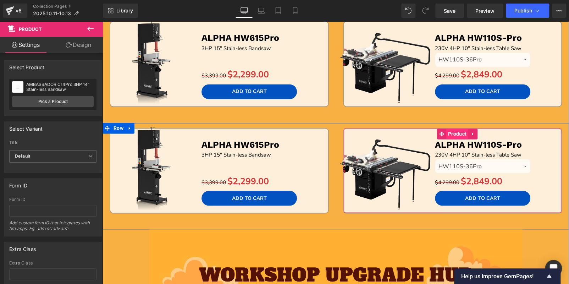
click at [450, 133] on span "Product" at bounding box center [457, 133] width 22 height 11
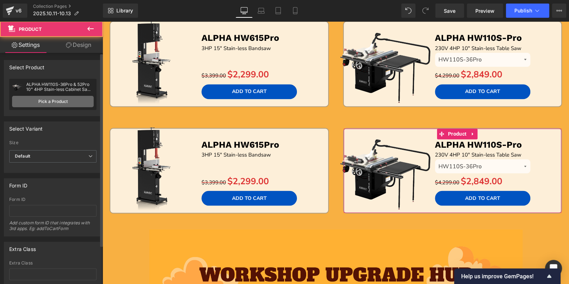
click at [69, 104] on link "Pick a Product" at bounding box center [53, 101] width 82 height 11
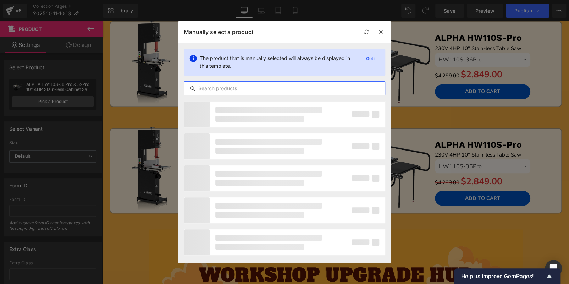
click at [215, 88] on input "text" at bounding box center [284, 88] width 201 height 9
paste input "ALPHA HW110TC-Pro"
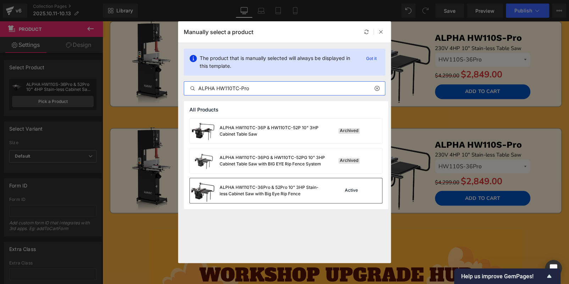
type input "ALPHA HW110TC-Pro"
drag, startPoint x: 296, startPoint y: 197, endPoint x: 321, endPoint y: 155, distance: 48.4
click at [296, 197] on div "ALPHA HW110TC-36Pro & 52Pro 10" 3HP Stain-less Cabinet Saw with Big Eye Rip Fen…" at bounding box center [258, 190] width 136 height 25
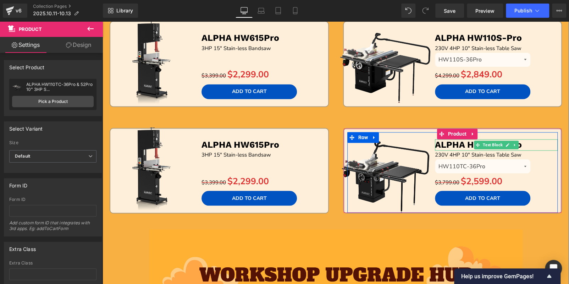
click at [535, 142] on p "ALPHA HW110S-Pro" at bounding box center [496, 145] width 123 height 12
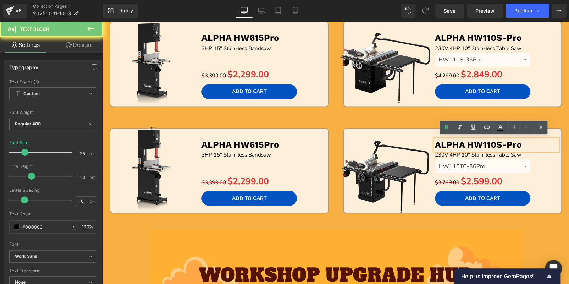
click at [535, 142] on p "ALPHA HW110S-Pro" at bounding box center [496, 145] width 123 height 12
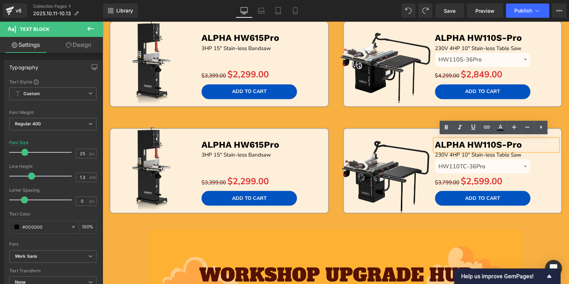
click at [534, 143] on p "ALPHA HW110S-Pro" at bounding box center [496, 145] width 123 height 12
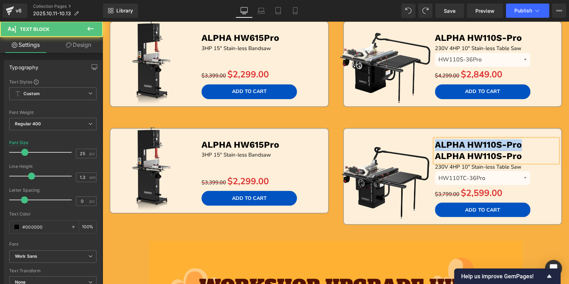
drag, startPoint x: 534, startPoint y: 143, endPoint x: 353, endPoint y: 144, distance: 180.2
click at [353, 144] on div "Sale Off (P) Image ALPHA HW110S-Pro ALPHA HW110S-Pro Text Block 230V 4HP 10" St…" at bounding box center [452, 178] width 211 height 92
click at [435, 151] on b "ALPHA HW110S-Pro" at bounding box center [478, 156] width 87 height 10
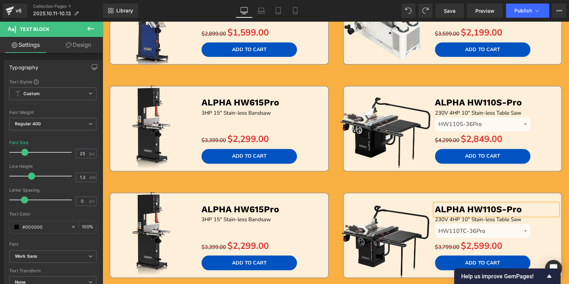
scroll to position [529, 0]
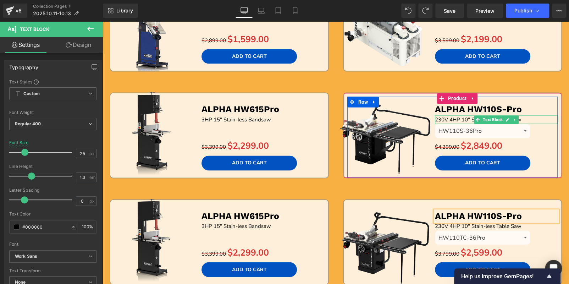
drag, startPoint x: 444, startPoint y: 116, endPoint x: 451, endPoint y: 117, distance: 6.5
click at [444, 116] on span "230V 4HP 10" Stain-less Table Saw" at bounding box center [478, 119] width 87 height 7
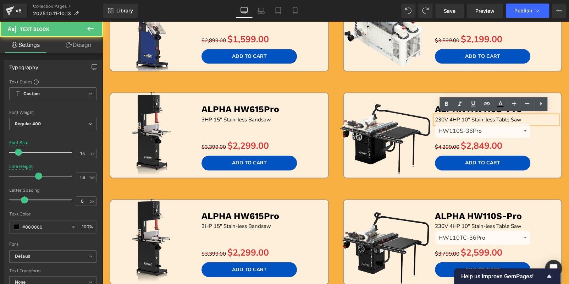
click at [451, 117] on span "230V 4HP 10" Stain-less Table Saw" at bounding box center [478, 119] width 87 height 7
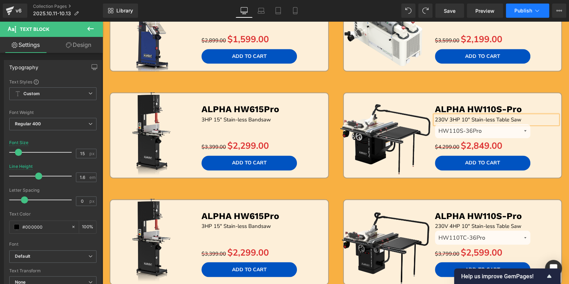
click at [518, 16] on button "Publish" at bounding box center [527, 11] width 43 height 14
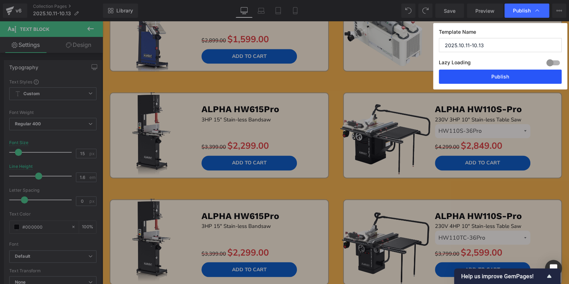
click at [510, 77] on button "Publish" at bounding box center [500, 77] width 123 height 14
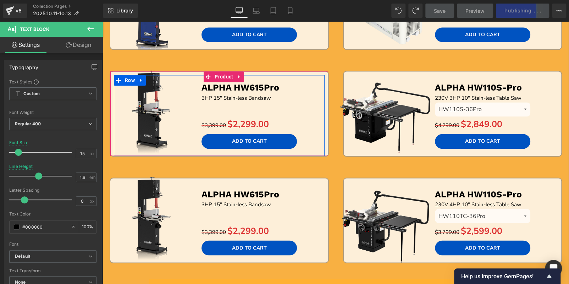
scroll to position [564, 0]
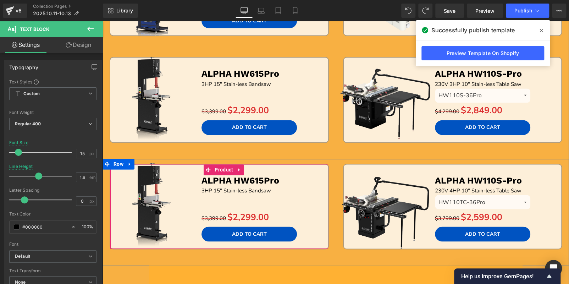
drag, startPoint x: 213, startPoint y: 168, endPoint x: 177, endPoint y: 156, distance: 38.4
click at [214, 168] on span "Product" at bounding box center [224, 169] width 22 height 11
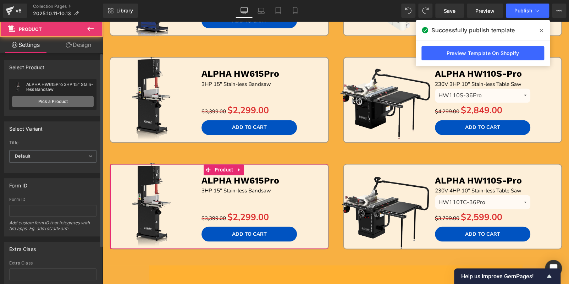
click at [50, 100] on link "Pick a Product" at bounding box center [53, 101] width 82 height 11
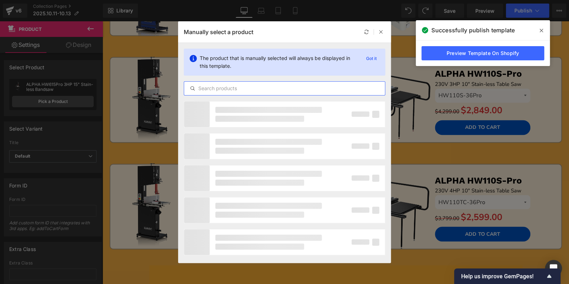
click at [268, 87] on input "text" at bounding box center [284, 88] width 201 height 9
paste input "ALPHA A-15"
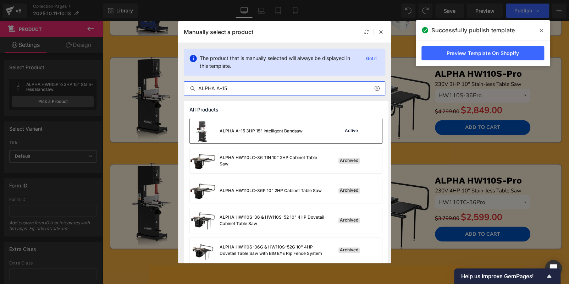
type input "ALPHA A-15"
click at [276, 130] on div "ALPHA A-15 3HP 15" Intelligent Bandsaw" at bounding box center [261, 131] width 83 height 6
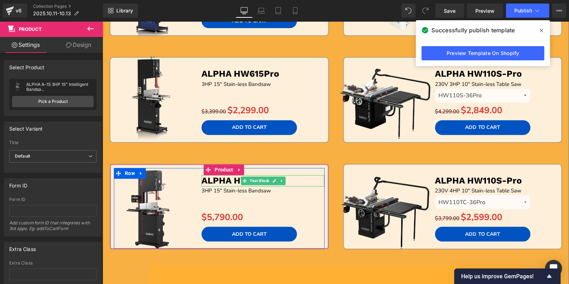
click at [298, 179] on p "ALPHA HW615Pro" at bounding box center [263, 181] width 123 height 12
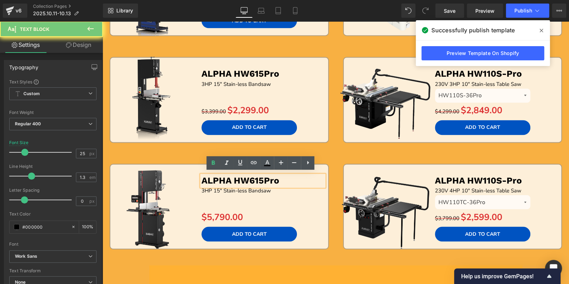
click at [298, 179] on p "ALPHA HW615Pro" at bounding box center [263, 181] width 123 height 12
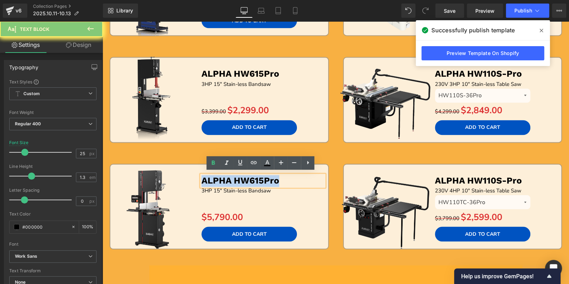
click at [298, 179] on p "ALPHA HW615Pro" at bounding box center [263, 181] width 123 height 12
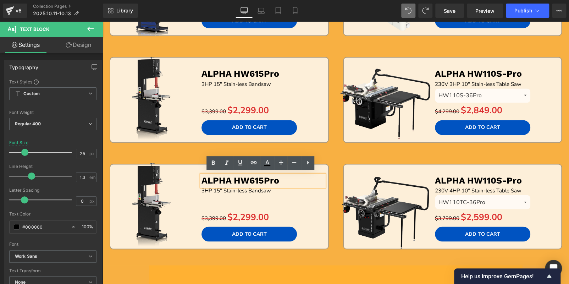
click at [287, 178] on p "ALPHA HW615Pro" at bounding box center [263, 181] width 123 height 12
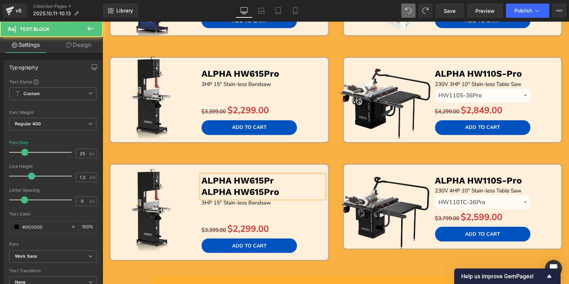
click at [290, 186] on p "ALPHA HW615Pro" at bounding box center [263, 192] width 123 height 12
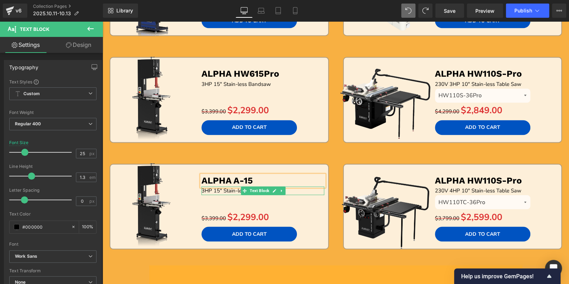
click at [289, 188] on p "3HP 15" Stain-less Bandsaw" at bounding box center [263, 190] width 123 height 9
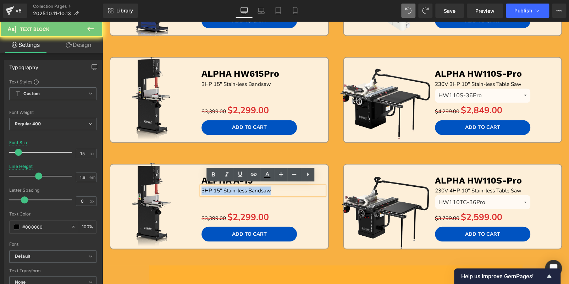
click at [289, 188] on p "3HP 15" Stain-less Bandsaw" at bounding box center [263, 190] width 123 height 9
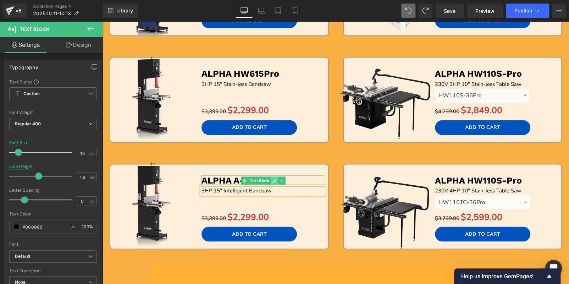
click at [272, 179] on icon at bounding box center [274, 181] width 4 height 4
click at [272, 178] on p "ALPHA A-15" at bounding box center [263, 181] width 123 height 12
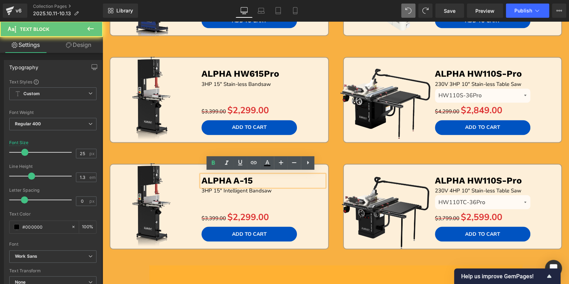
click at [272, 178] on p "ALPHA A-15" at bounding box center [263, 181] width 123 height 12
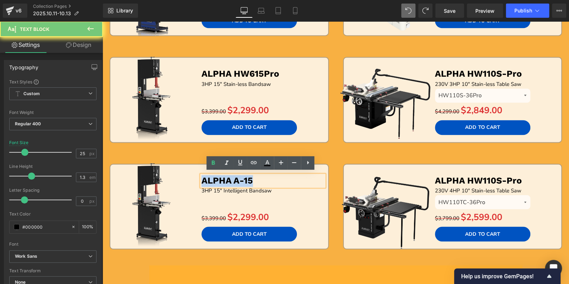
click at [272, 178] on p "ALPHA A-15" at bounding box center [263, 181] width 123 height 12
copy b "ALPHA A-15"
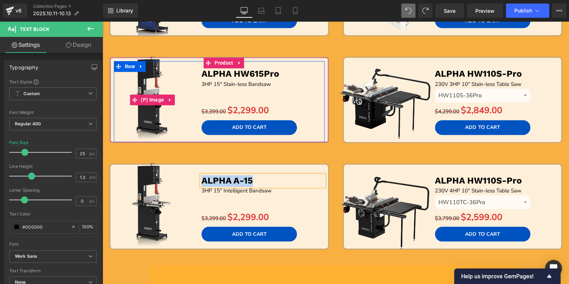
click at [168, 142] on img at bounding box center [152, 99] width 95 height 95
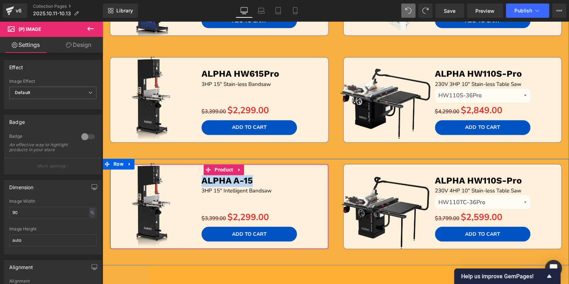
drag, startPoint x: 218, startPoint y: 168, endPoint x: 148, endPoint y: 145, distance: 73.4
click at [217, 168] on span "Product" at bounding box center [224, 169] width 22 height 11
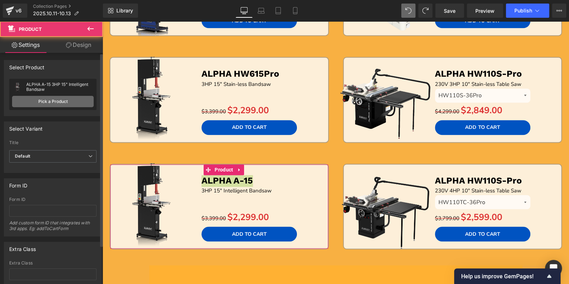
click at [70, 102] on link "Pick a Product" at bounding box center [53, 101] width 82 height 11
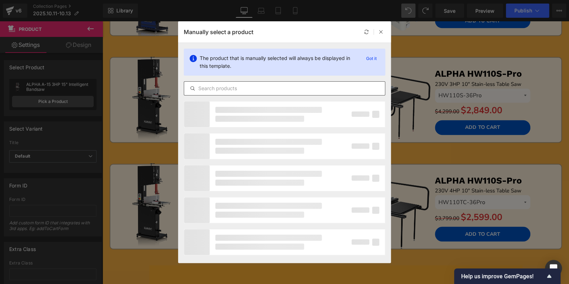
click at [233, 89] on input "text" at bounding box center [284, 88] width 201 height 9
paste input "ALPHA A-15"
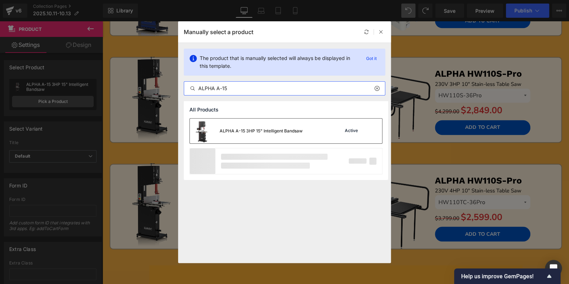
type input "ALPHA A-15"
click at [248, 130] on div "ALPHA A-15 3HP 15" Intelligent Bandsaw" at bounding box center [261, 131] width 83 height 6
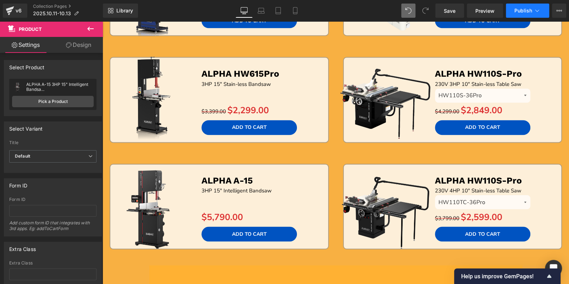
click at [518, 12] on span "Publish" at bounding box center [523, 11] width 18 height 6
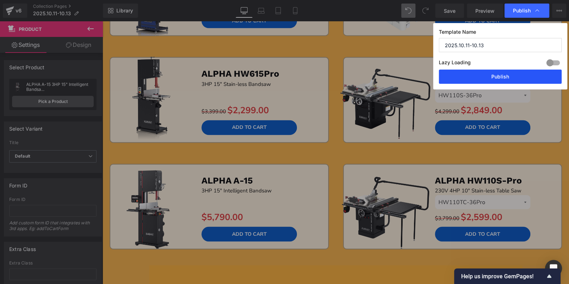
click at [501, 73] on button "Publish" at bounding box center [500, 77] width 123 height 14
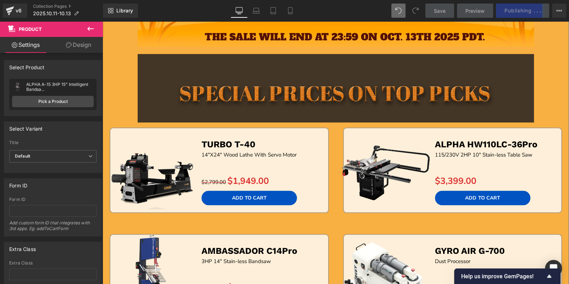
scroll to position [210, 0]
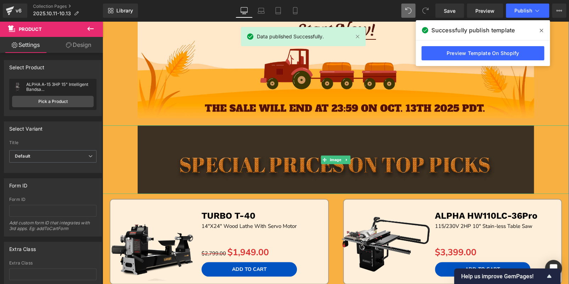
click at [224, 160] on img at bounding box center [336, 159] width 397 height 68
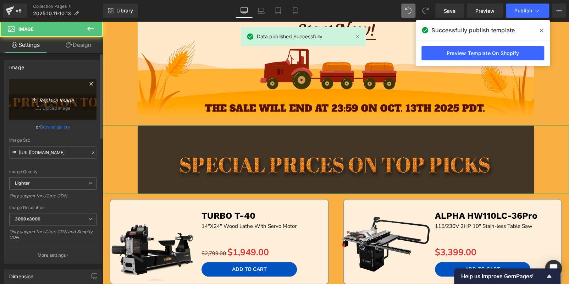
click at [50, 90] on link "Replace Image" at bounding box center [52, 99] width 87 height 41
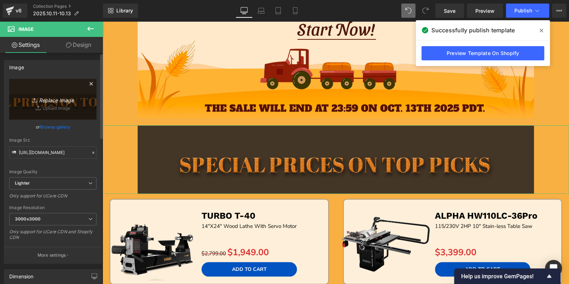
type input "C:\fakepath\hv_02.jpg"
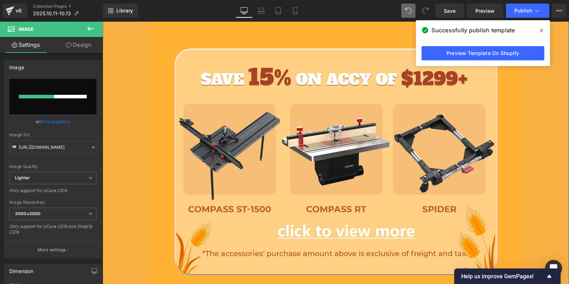
scroll to position [742, 0]
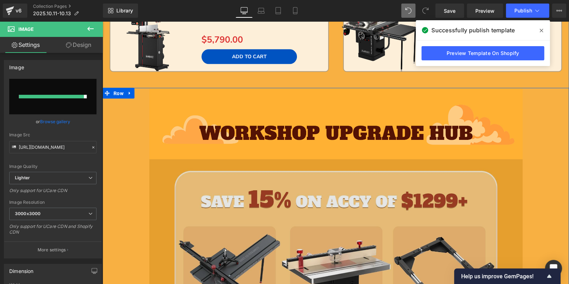
type input "https://ucarecdn.com/ce17fe31-ec1c-46cd-8bf1-1bd71869d647/-/format/auto/-/previ…"
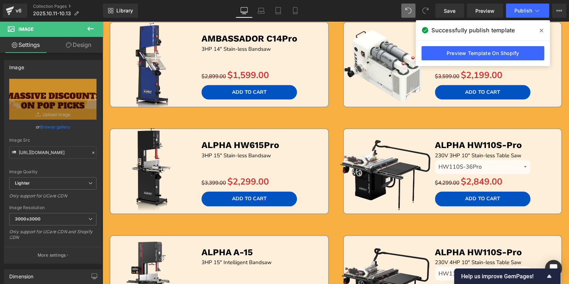
scroll to position [311, 0]
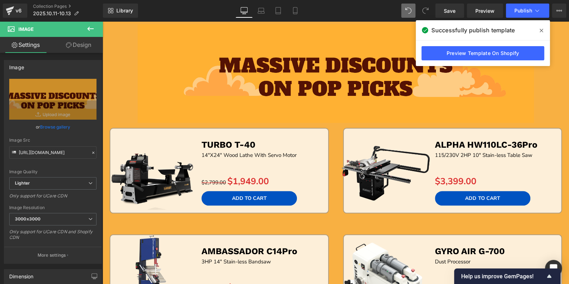
click at [516, 18] on div "Library Desktop Desktop Laptop Tablet Mobile Save Preview Publish Scheduled Vie…" at bounding box center [336, 10] width 466 height 21
click at [516, 11] on span "Publish" at bounding box center [523, 11] width 18 height 6
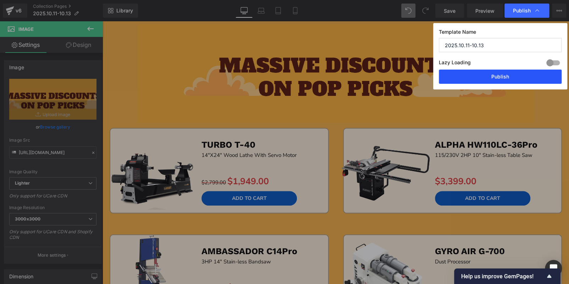
click at [503, 73] on button "Publish" at bounding box center [500, 77] width 123 height 14
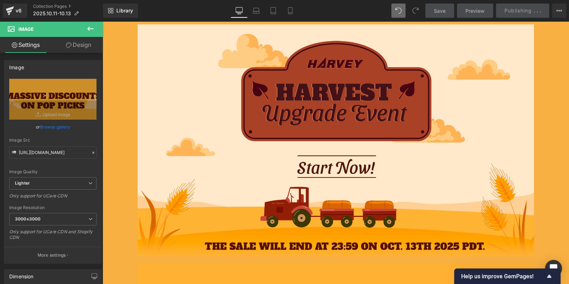
scroll to position [0, 0]
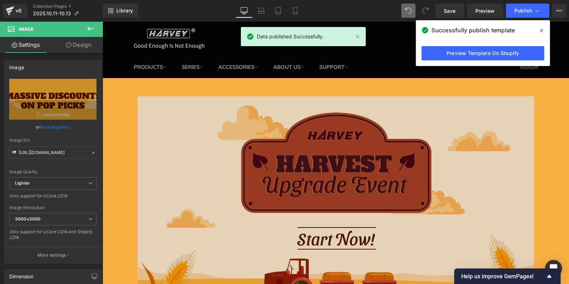
click at [215, 142] on img at bounding box center [336, 212] width 397 height 232
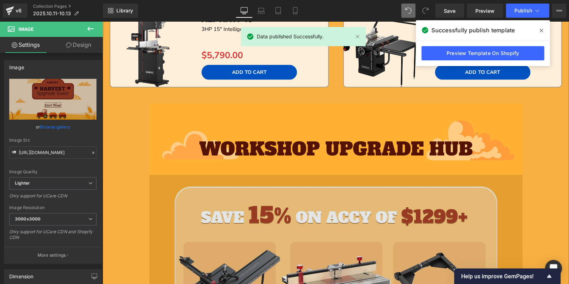
scroll to position [816, 0]
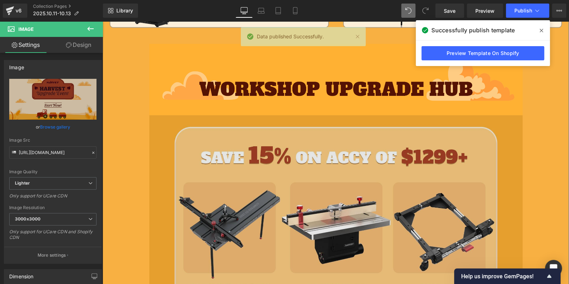
click at [308, 195] on img at bounding box center [335, 244] width 373 height 259
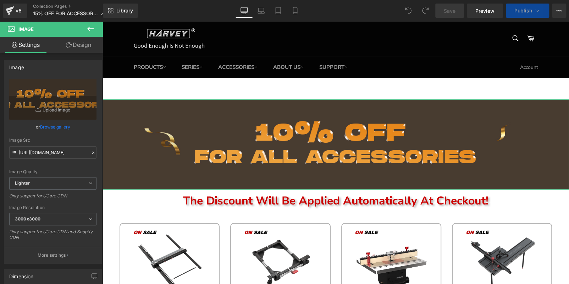
type input "C:\fakepath\hv_04.jpg"
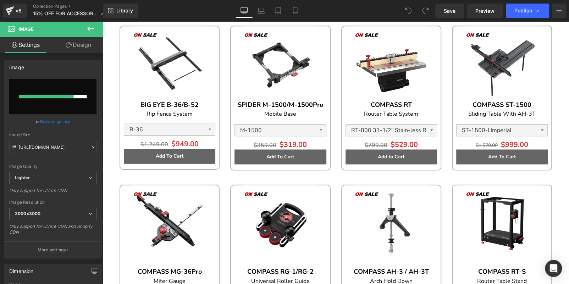
scroll to position [177, 0]
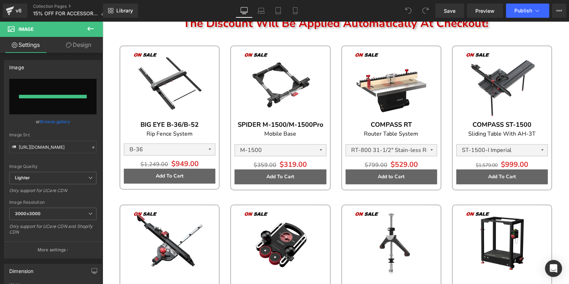
type input "https://ucarecdn.com/cfb6db48-92b3-403e-8095-adea7fd9f435/-/format/auto/-/previ…"
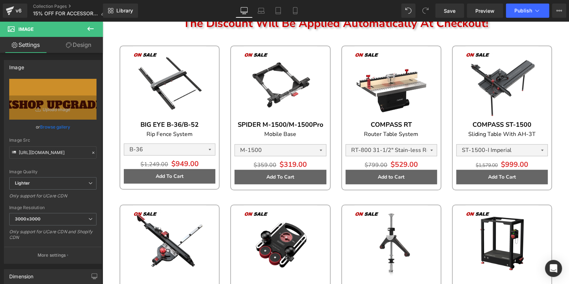
scroll to position [0, 0]
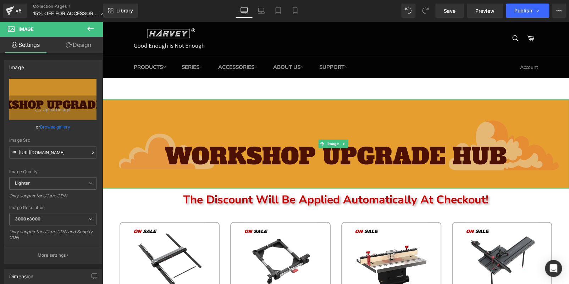
click at [195, 141] on img at bounding box center [336, 143] width 467 height 89
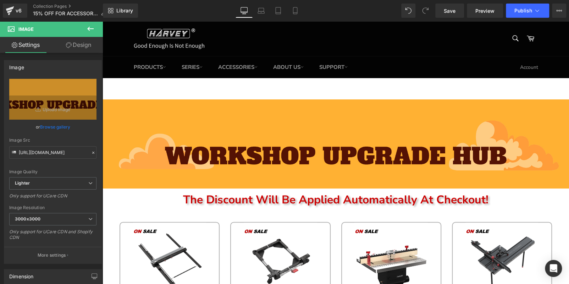
click at [94, 28] on icon at bounding box center [90, 28] width 9 height 9
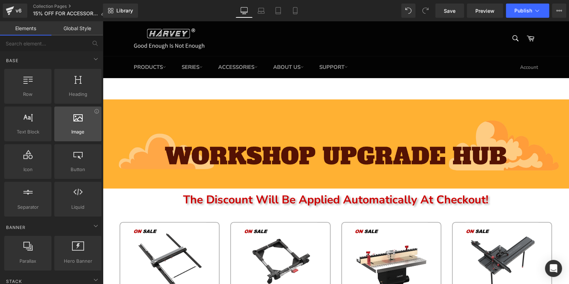
click at [68, 131] on span "Image" at bounding box center [77, 131] width 43 height 7
click at [70, 128] on span "Image" at bounding box center [77, 131] width 43 height 7
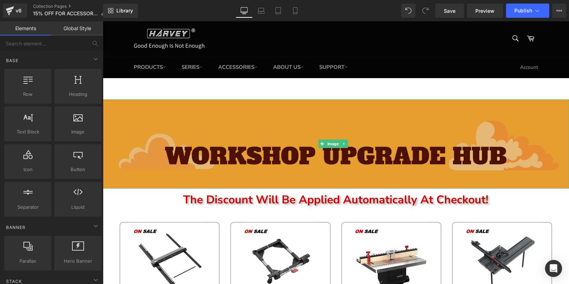
click at [134, 129] on img at bounding box center [336, 143] width 467 height 89
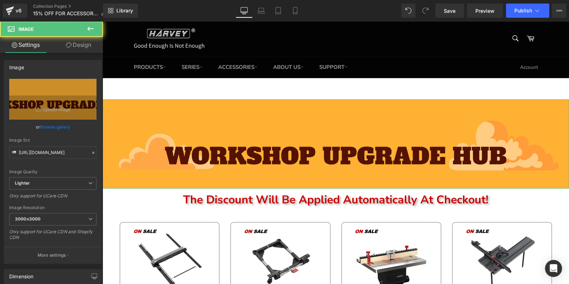
click at [80, 48] on link "Design" at bounding box center [78, 45] width 51 height 16
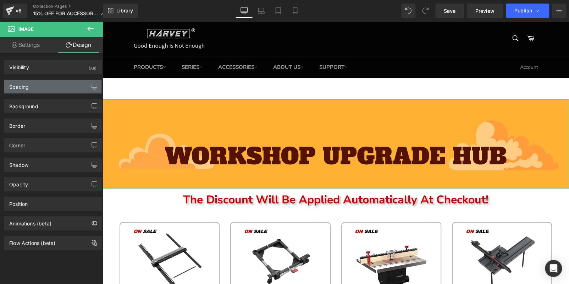
click at [37, 87] on div "Spacing" at bounding box center [52, 86] width 97 height 13
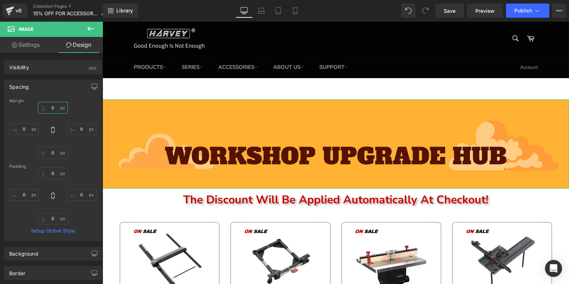
click at [55, 111] on input "0" at bounding box center [53, 108] width 30 height 12
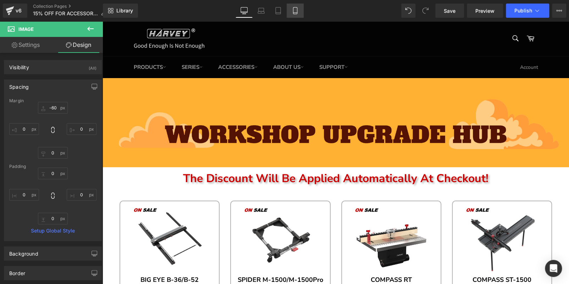
click at [292, 11] on icon at bounding box center [295, 10] width 7 height 7
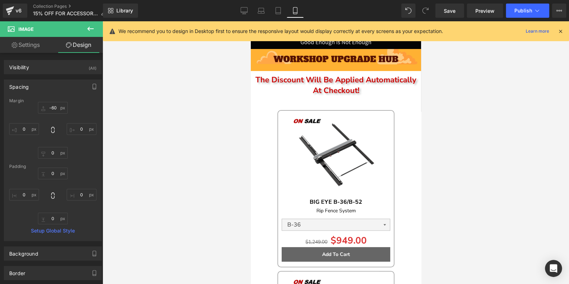
type input "-60"
type input "0"
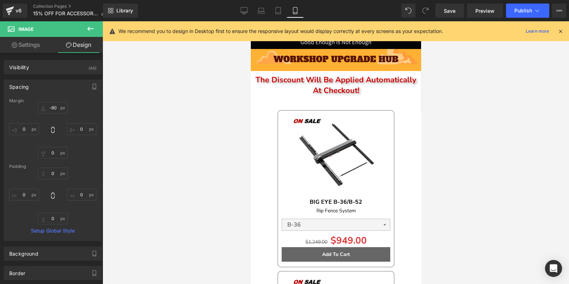
type input "0"
click at [260, 14] on link "Laptop" at bounding box center [261, 11] width 17 height 14
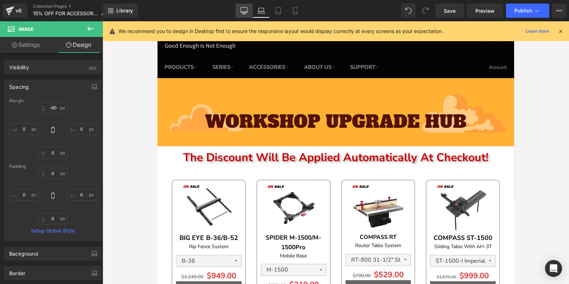
type input "-60"
type input "0"
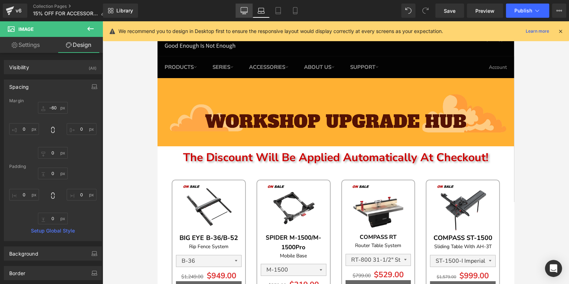
type input "0"
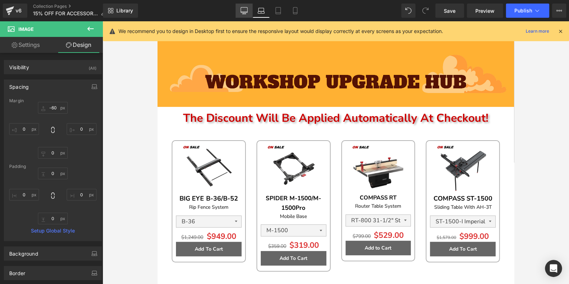
click at [242, 10] on icon at bounding box center [244, 10] width 7 height 7
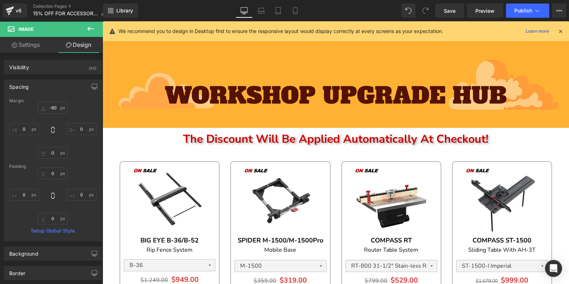
type input "-60"
type input "0"
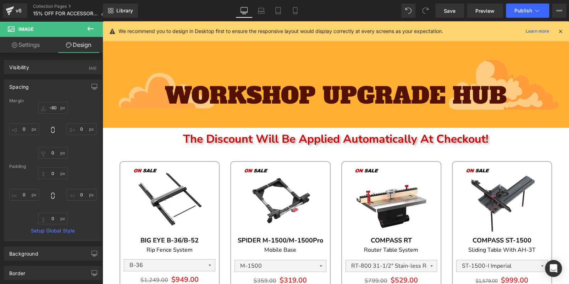
type input "0"
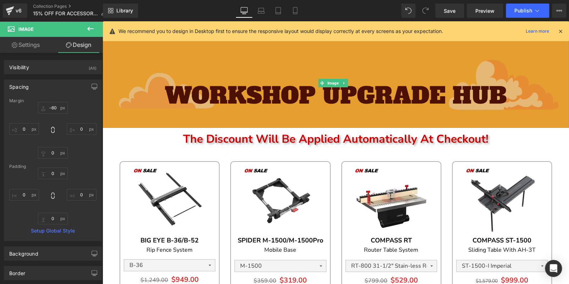
click at [257, 67] on img at bounding box center [336, 83] width 467 height 89
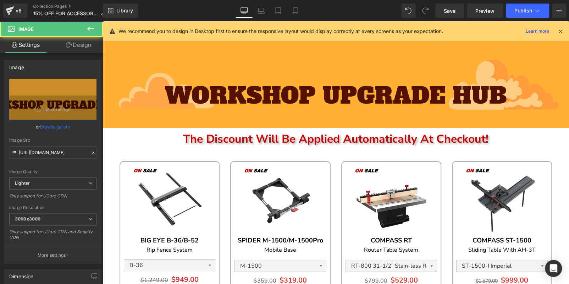
click at [92, 27] on icon at bounding box center [90, 28] width 9 height 9
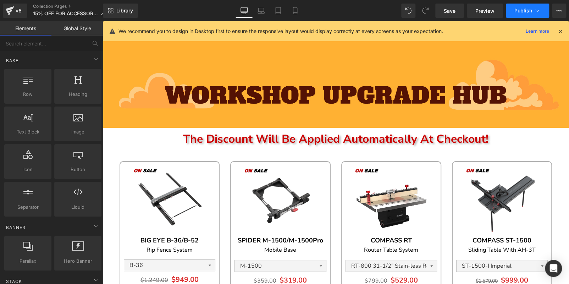
click at [519, 14] on button "Publish" at bounding box center [527, 11] width 43 height 14
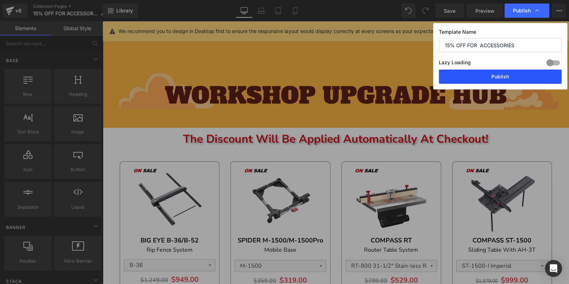
click at [499, 77] on button "Publish" at bounding box center [500, 77] width 123 height 14
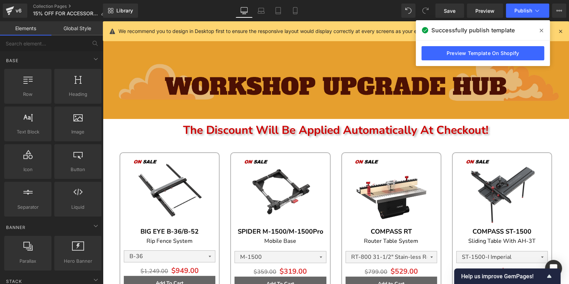
scroll to position [0, 0]
